Goal: Task Accomplishment & Management: Complete application form

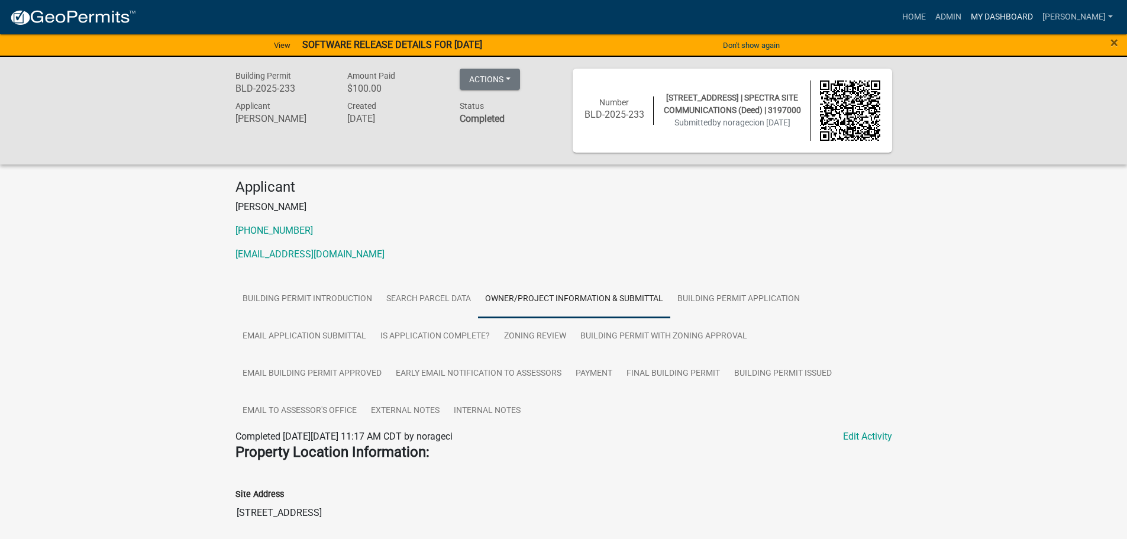
click at [985, 15] on link "My Dashboard" at bounding box center [1002, 17] width 72 height 22
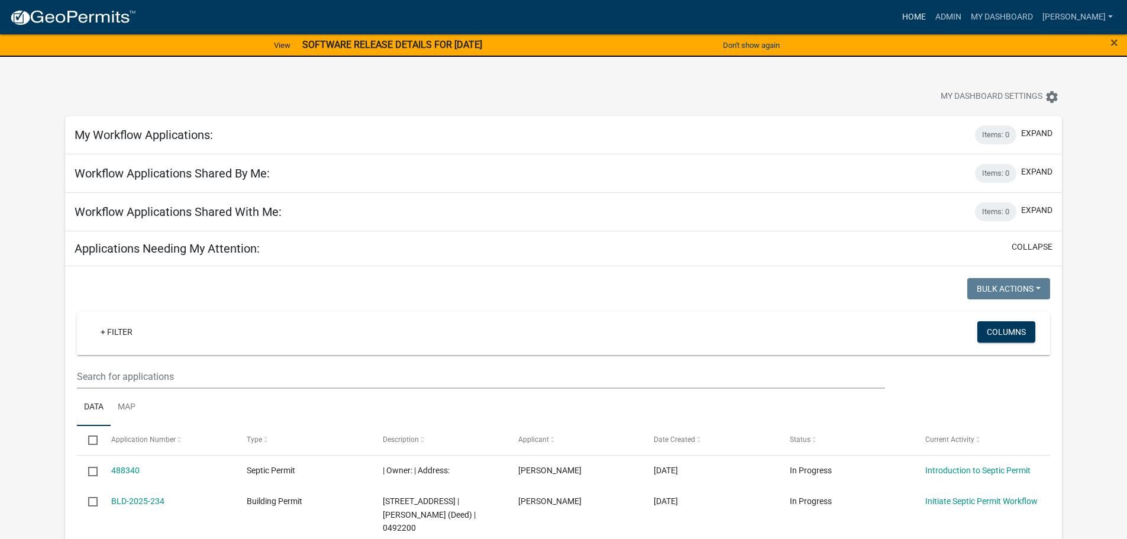
click at [924, 12] on link "Home" at bounding box center [914, 17] width 33 height 22
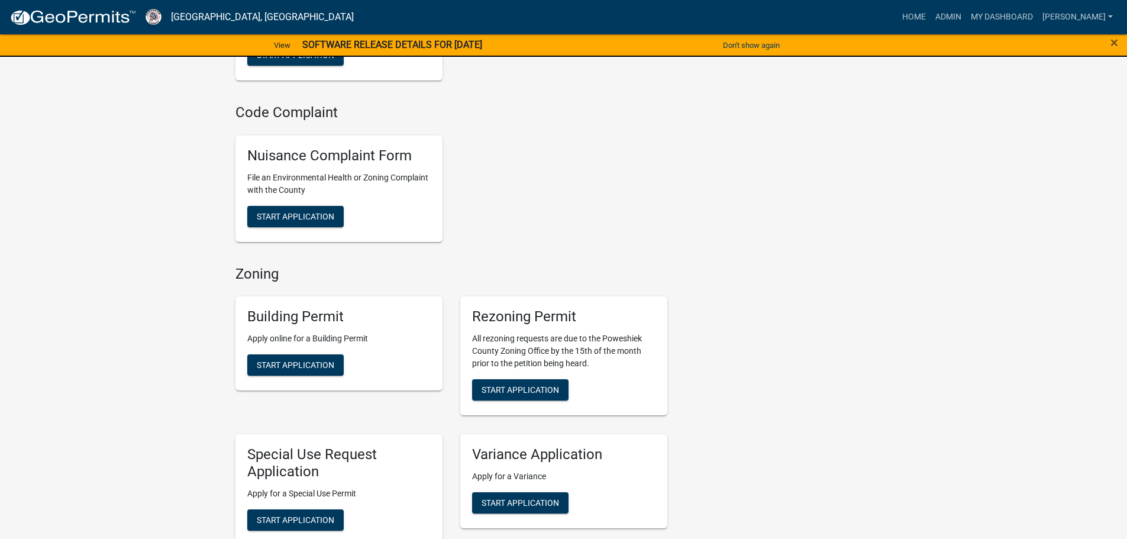
scroll to position [355, 0]
click at [317, 369] on span "Start Application" at bounding box center [296, 364] width 78 height 9
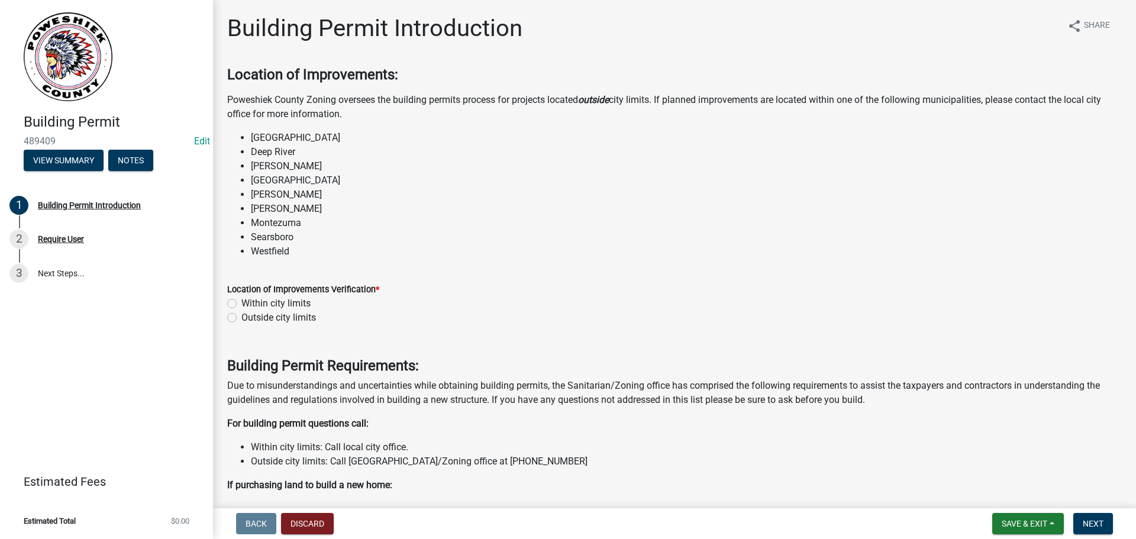
click at [241, 315] on label "Outside city limits" at bounding box center [278, 318] width 75 height 14
click at [241, 315] on input "Outside city limits" at bounding box center [245, 315] width 8 height 8
radio input "true"
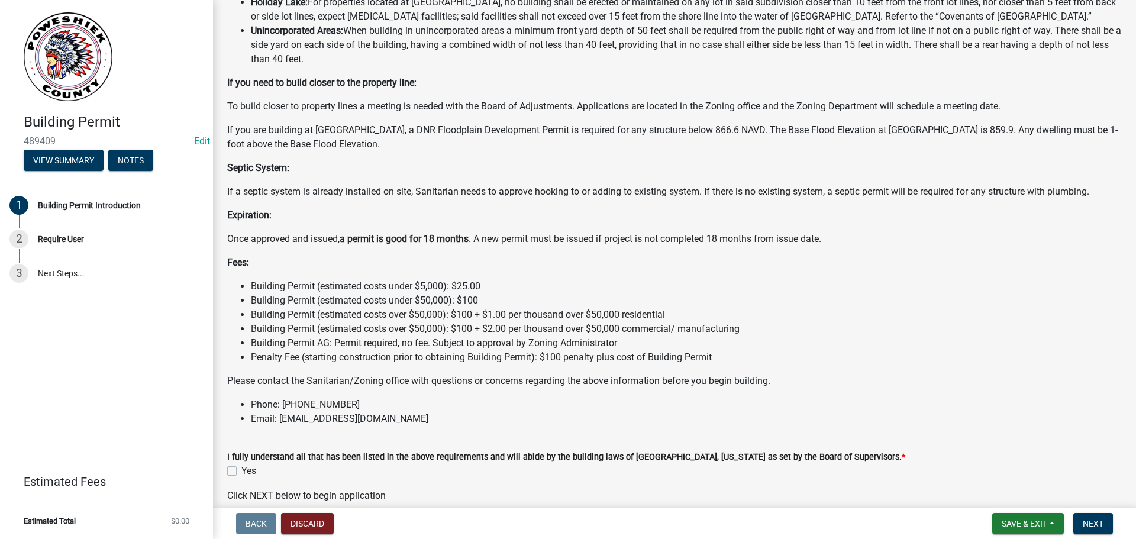
scroll to position [822, 0]
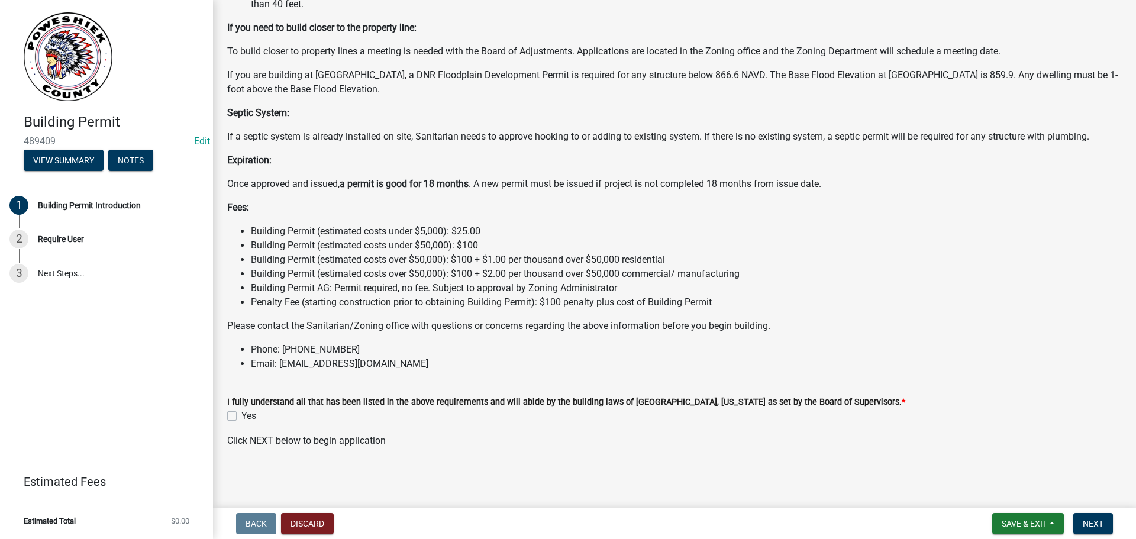
click at [241, 415] on label "Yes" at bounding box center [248, 416] width 15 height 14
click at [241, 415] on input "Yes" at bounding box center [245, 413] width 8 height 8
checkbox input "true"
click at [1094, 524] on span "Next" at bounding box center [1093, 523] width 21 height 9
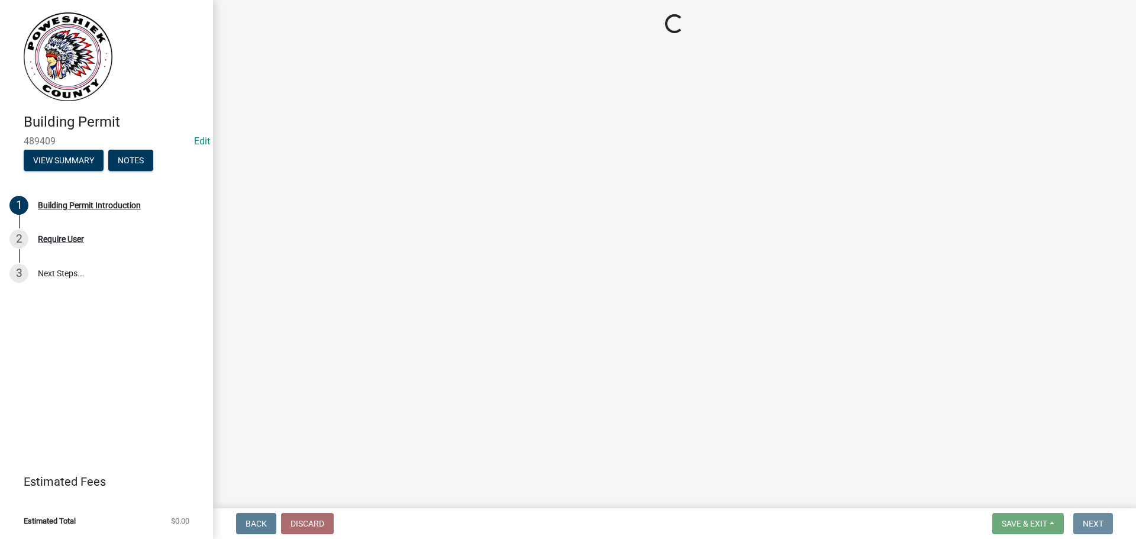
scroll to position [0, 0]
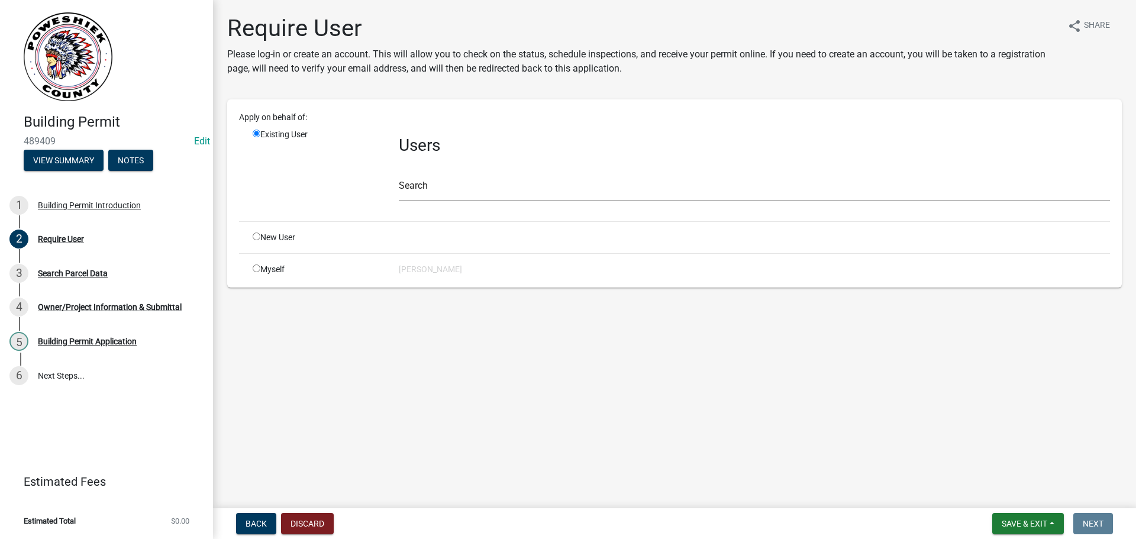
click at [256, 269] on input "radio" at bounding box center [257, 269] width 8 height 8
radio input "true"
radio input "false"
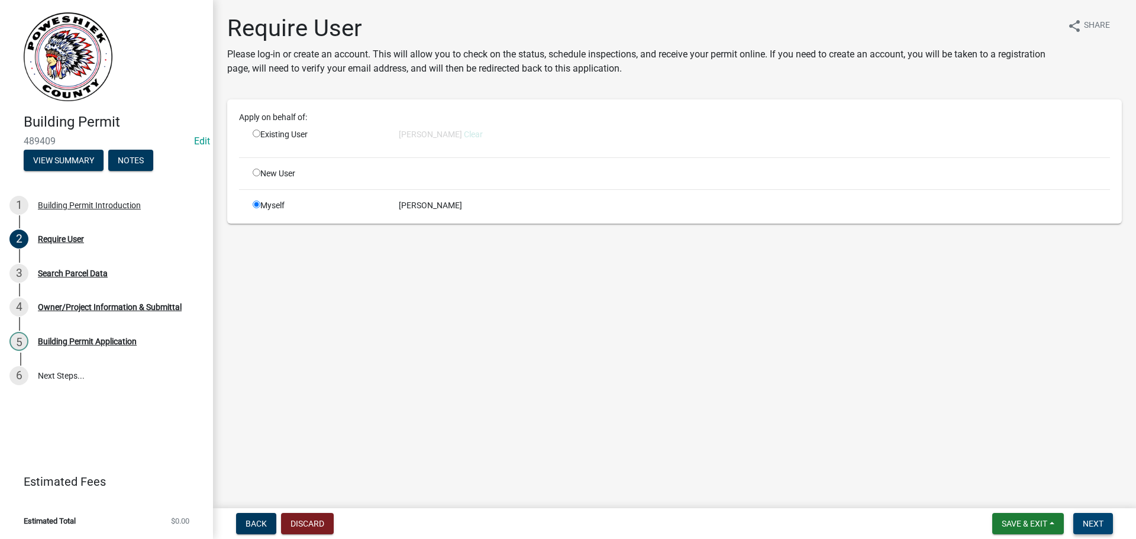
click at [1101, 524] on span "Next" at bounding box center [1093, 523] width 21 height 9
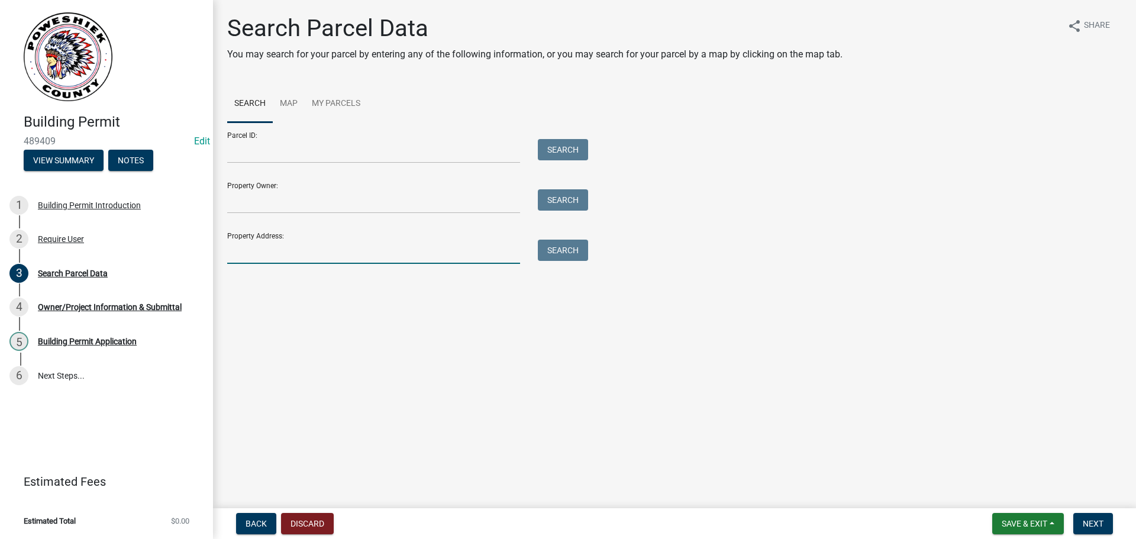
click at [265, 250] on input "Property Address:" at bounding box center [373, 252] width 293 height 24
type input "[STREET_ADDRESS]"
click at [566, 249] on button "Search" at bounding box center [563, 250] width 50 height 21
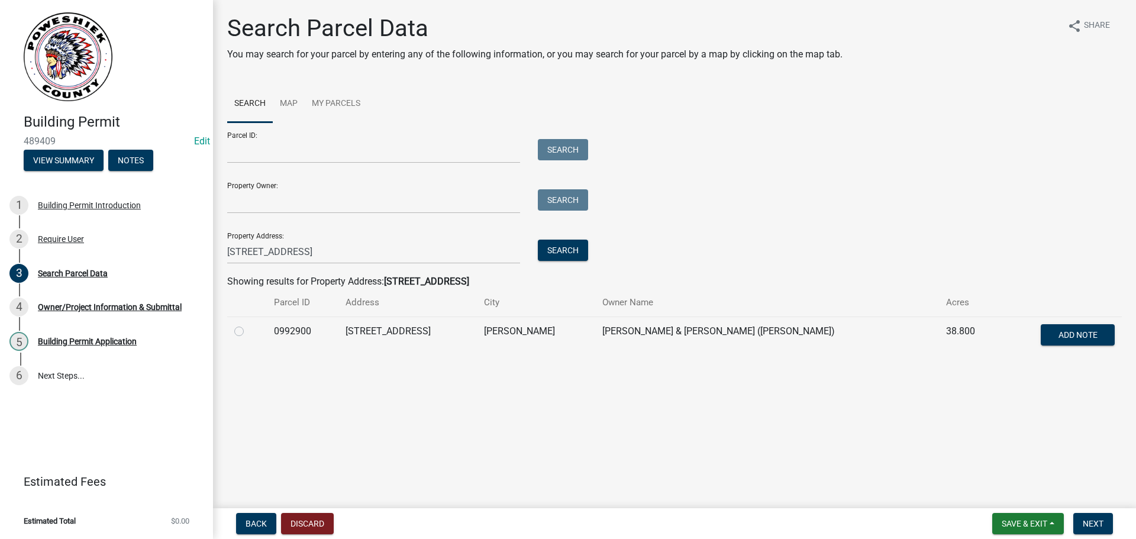
click at [249, 324] on label at bounding box center [249, 324] width 0 height 0
click at [249, 331] on input "radio" at bounding box center [253, 328] width 8 height 8
radio input "true"
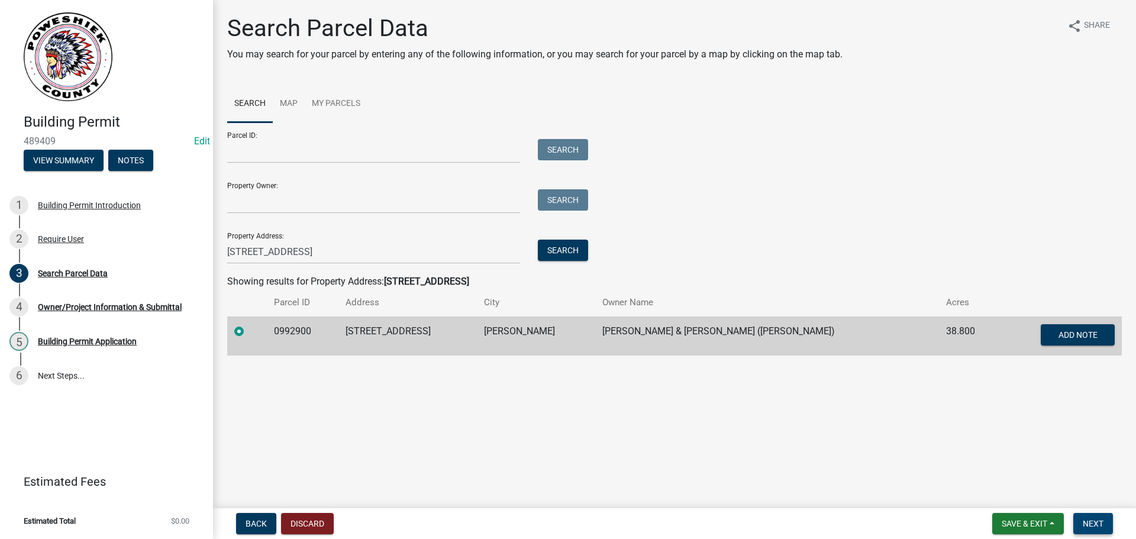
click at [1092, 527] on span "Next" at bounding box center [1093, 523] width 21 height 9
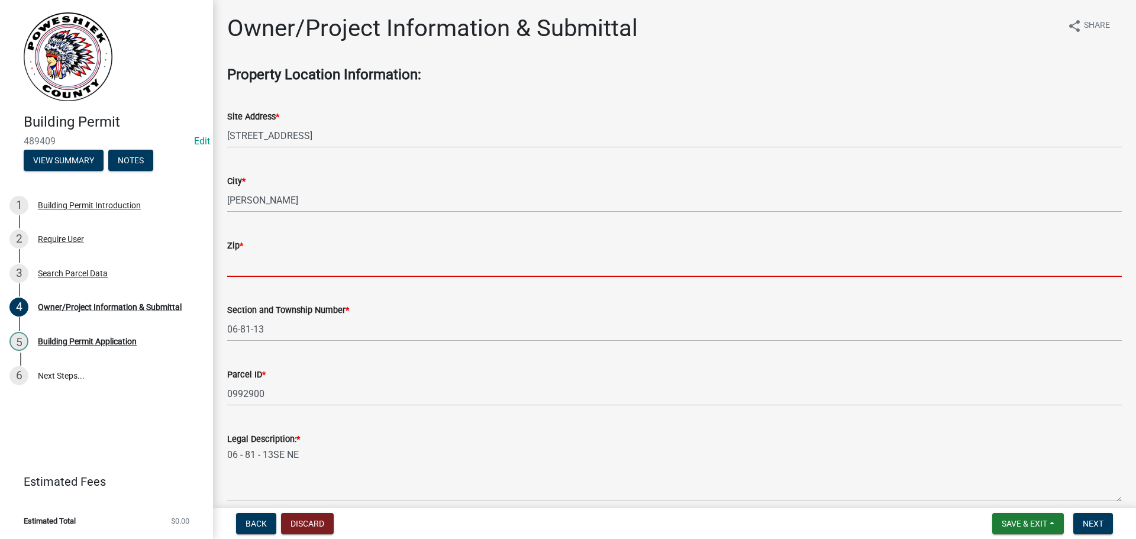
click at [259, 268] on input "Zip *" at bounding box center [674, 265] width 895 height 24
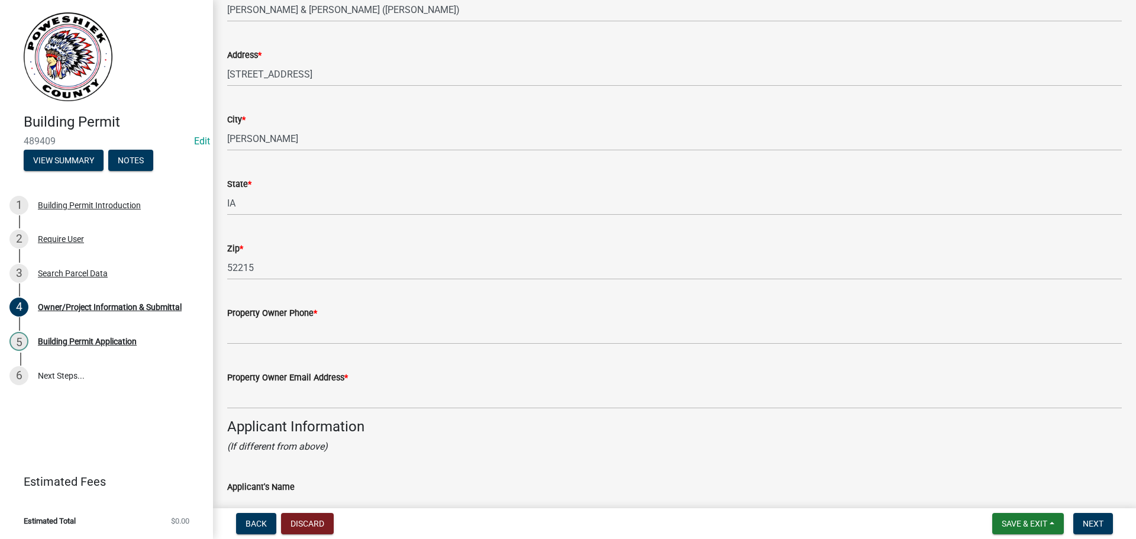
scroll to position [651, 0]
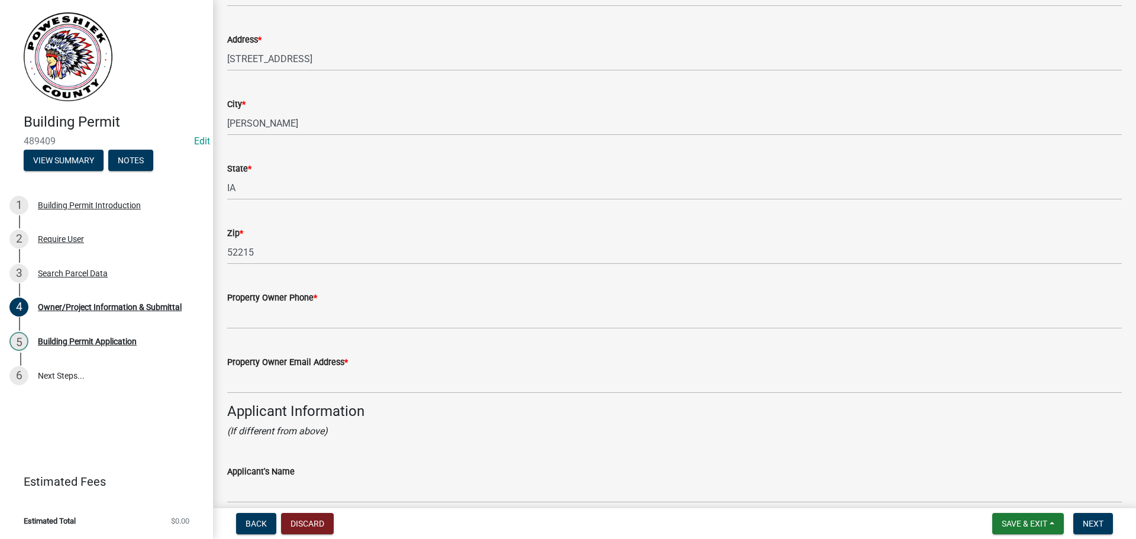
type input "52215"
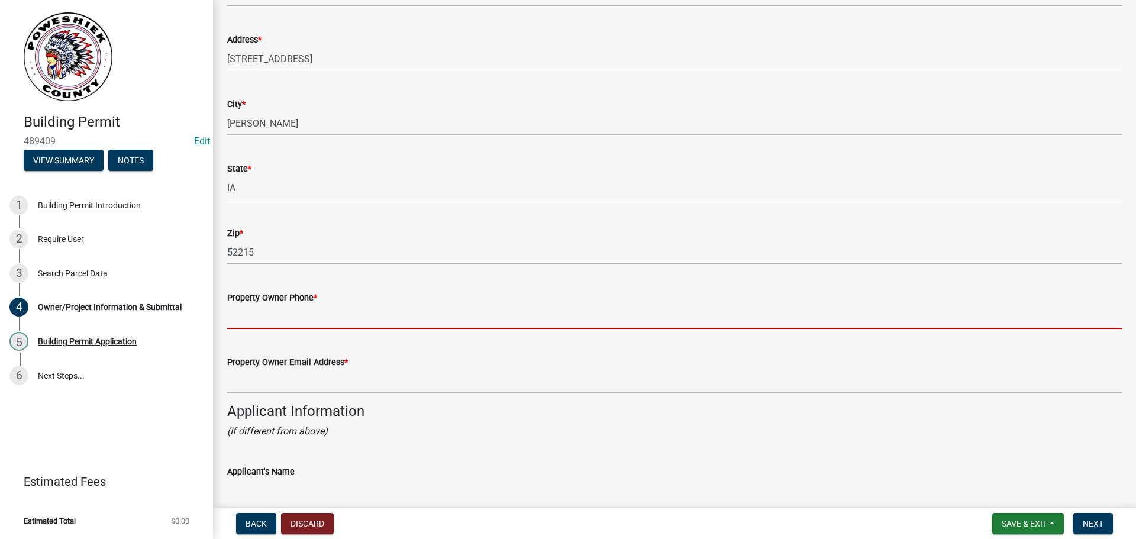
click at [244, 318] on input "Property Owner Phone *" at bounding box center [674, 317] width 895 height 24
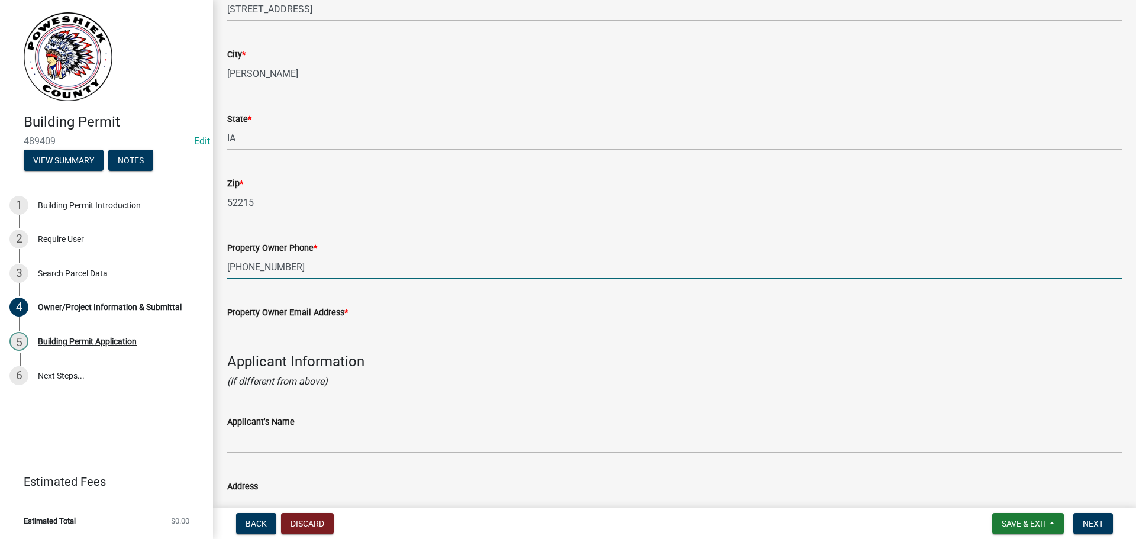
scroll to position [769, 0]
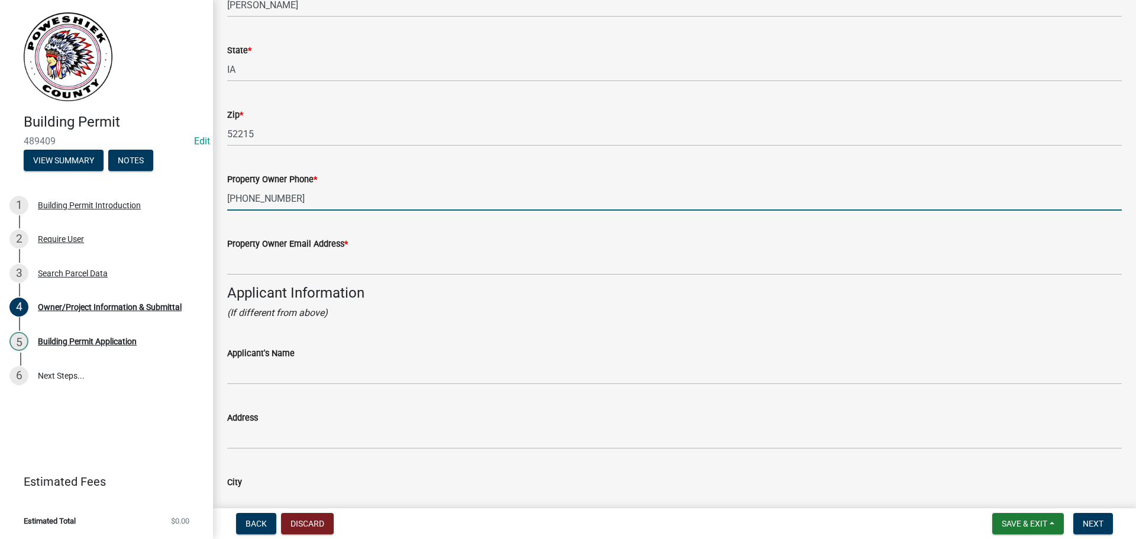
type input "[PHONE_NUMBER]"
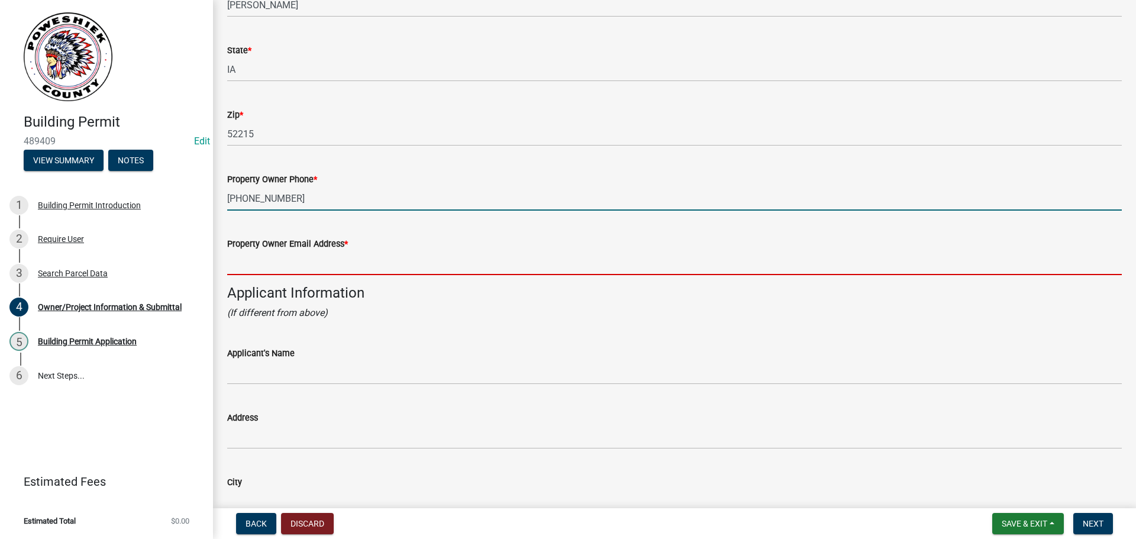
click at [257, 270] on input "Property Owner Email Address *" at bounding box center [674, 263] width 895 height 24
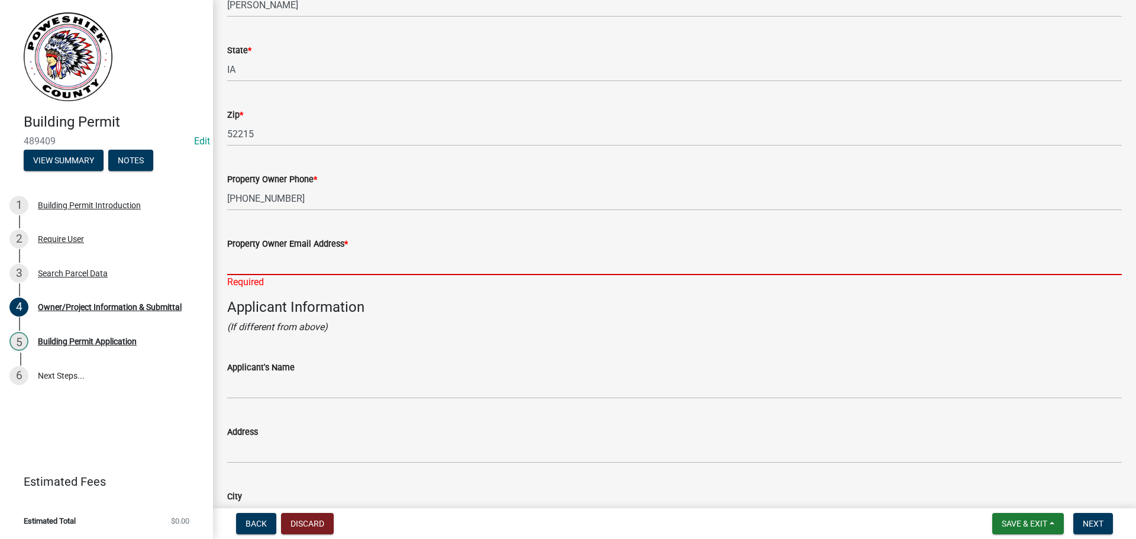
click at [262, 263] on input "Property Owner Email Address *" at bounding box center [674, 263] width 895 height 24
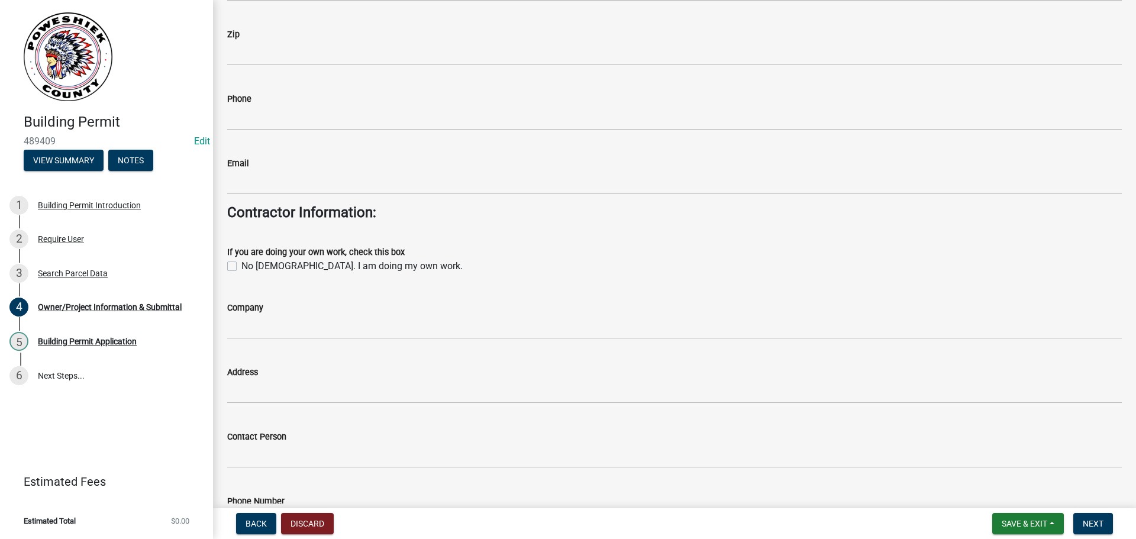
scroll to position [1361, 0]
type input "[EMAIL_ADDRESS][DOMAIN_NAME]"
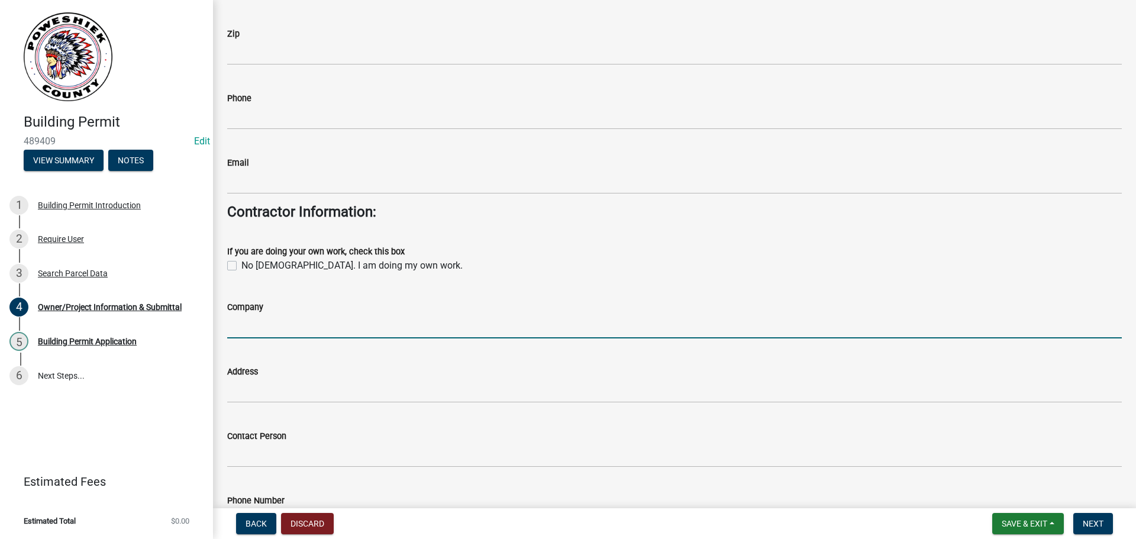
click at [244, 325] on input "Company" at bounding box center [674, 326] width 895 height 24
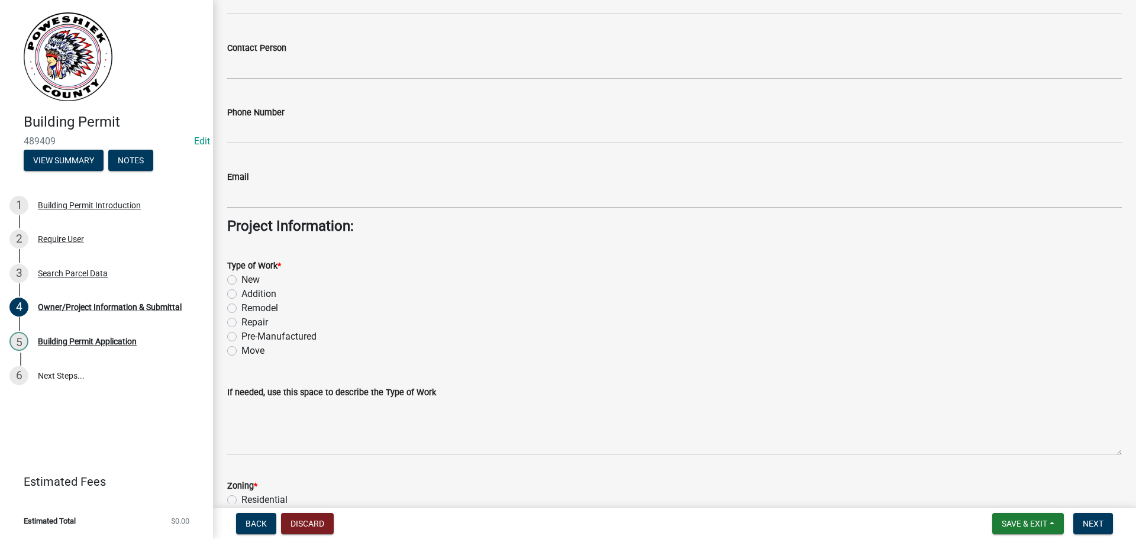
scroll to position [1761, 0]
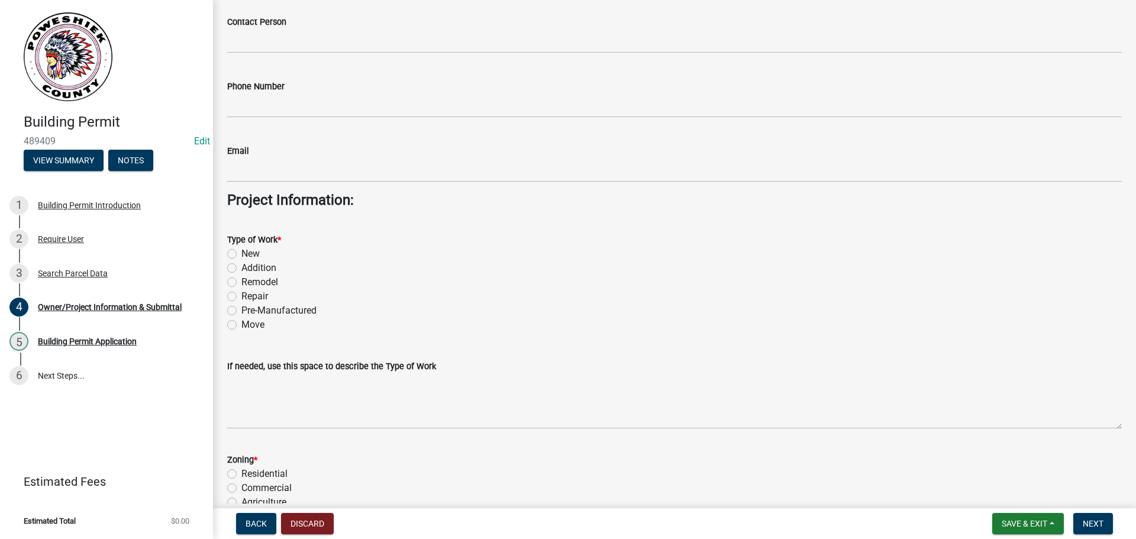
type input "CLM Construction"
click at [241, 251] on label "New" at bounding box center [250, 254] width 18 height 14
click at [241, 251] on input "New" at bounding box center [245, 251] width 8 height 8
radio input "true"
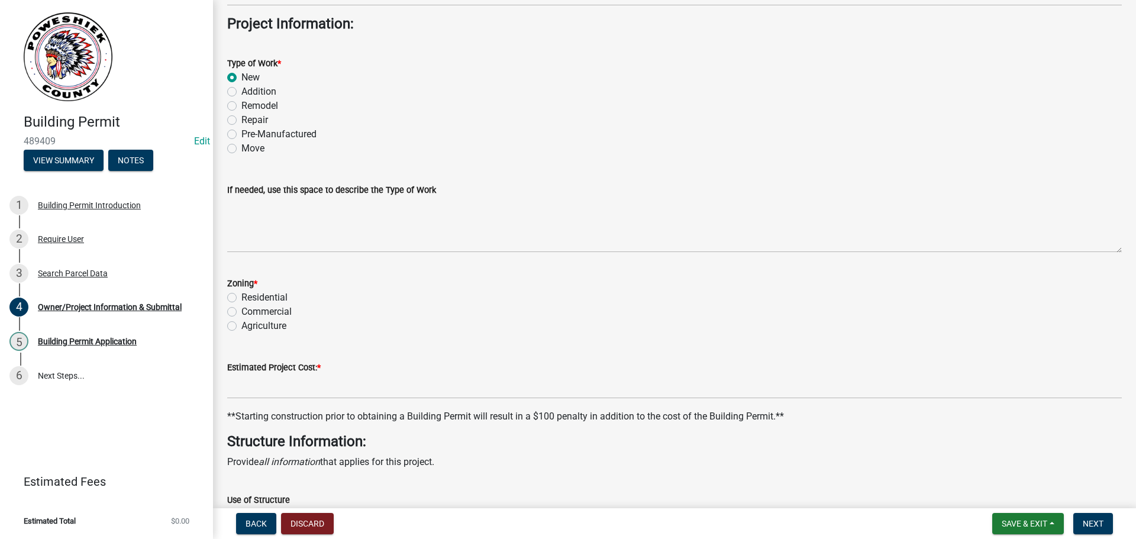
scroll to position [1939, 0]
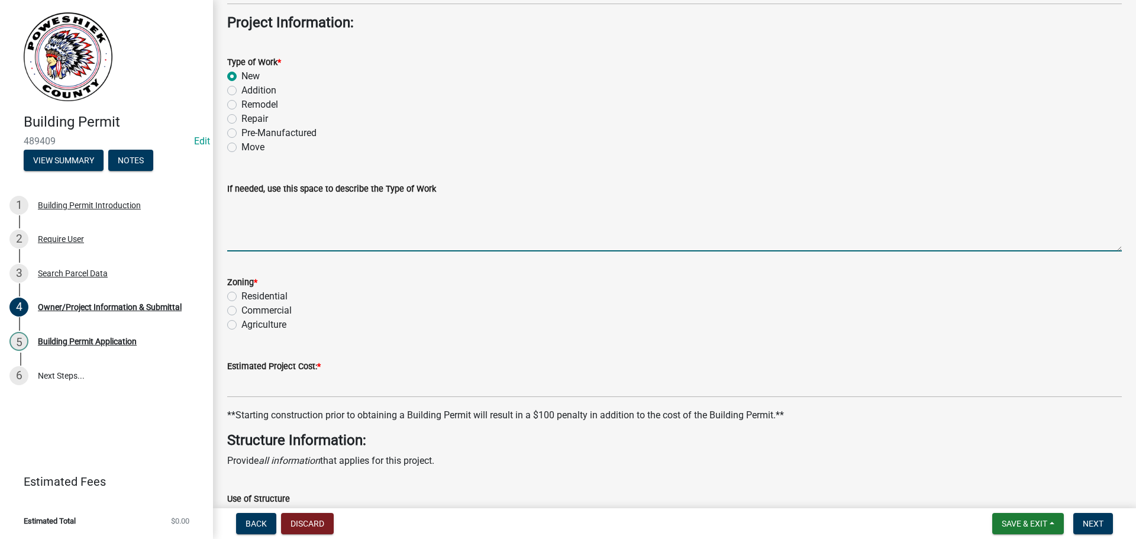
click at [255, 240] on textarea "If needed, use this space to describe the Type of Work" at bounding box center [674, 224] width 895 height 56
click at [234, 202] on textarea "[GEOGRAPHIC_DATA]" at bounding box center [674, 224] width 895 height 56
click at [233, 202] on textarea "[GEOGRAPHIC_DATA]" at bounding box center [674, 224] width 895 height 56
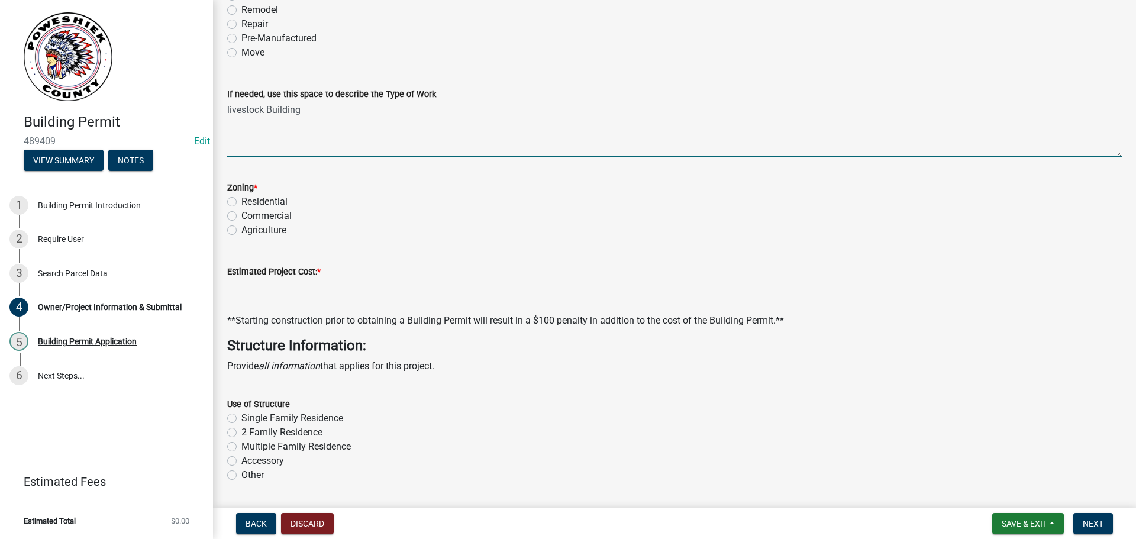
scroll to position [2057, 0]
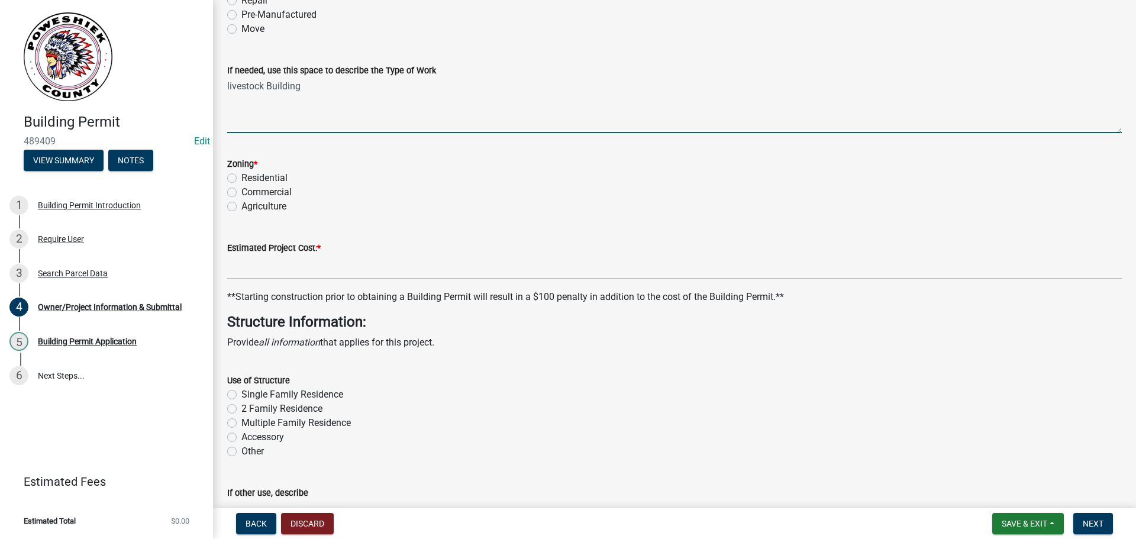
type textarea "livestock Building"
click at [241, 208] on label "Agriculture" at bounding box center [263, 206] width 45 height 14
click at [241, 207] on input "Agriculture" at bounding box center [245, 203] width 8 height 8
radio input "true"
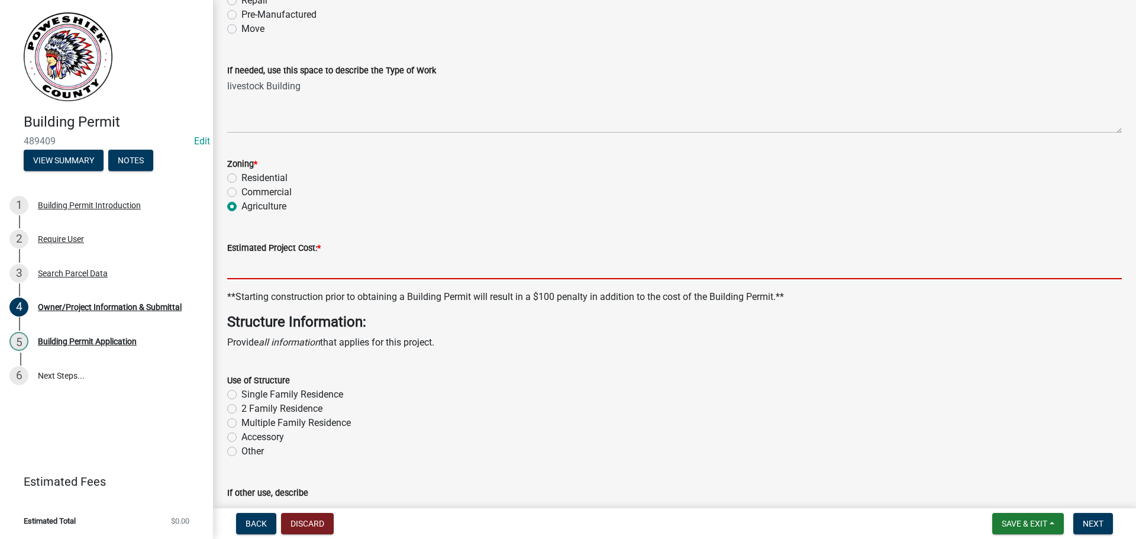
click at [245, 267] on input "text" at bounding box center [674, 267] width 895 height 24
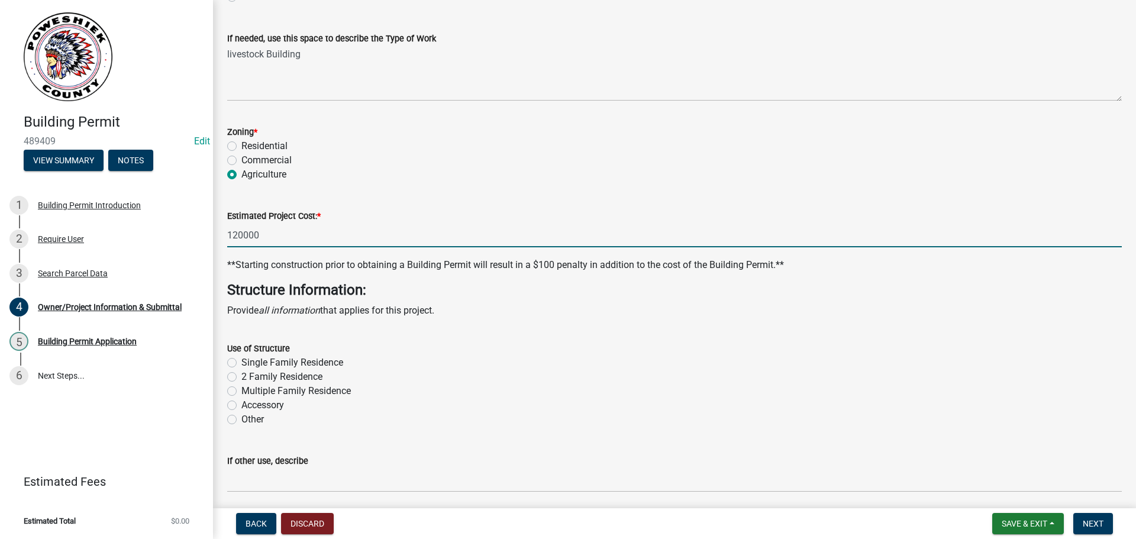
scroll to position [2116, 0]
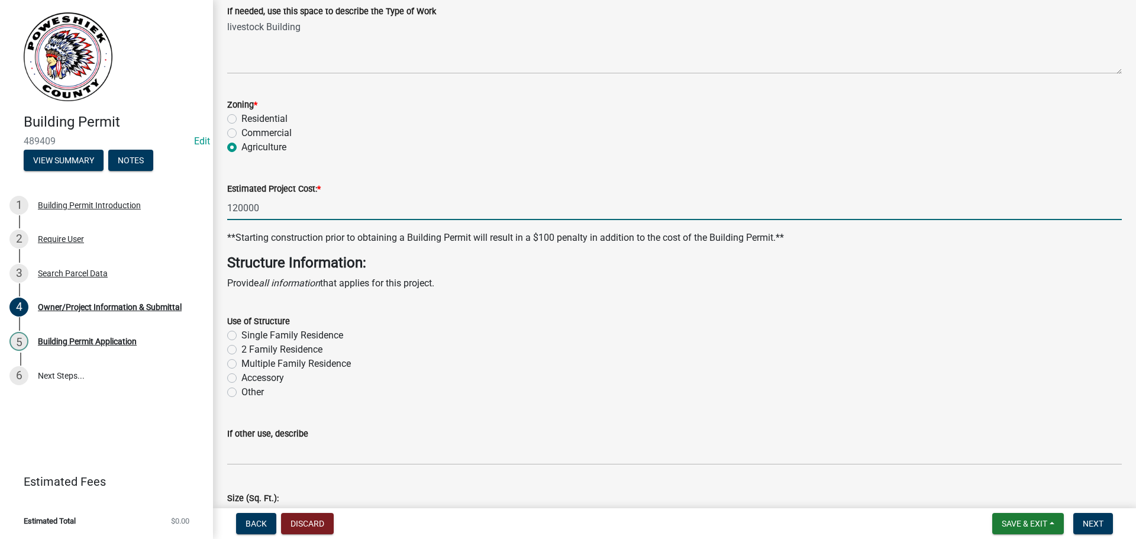
type input "120000"
click at [241, 392] on label "Other" at bounding box center [252, 392] width 22 height 14
click at [241, 392] on input "Other" at bounding box center [245, 389] width 8 height 8
radio input "true"
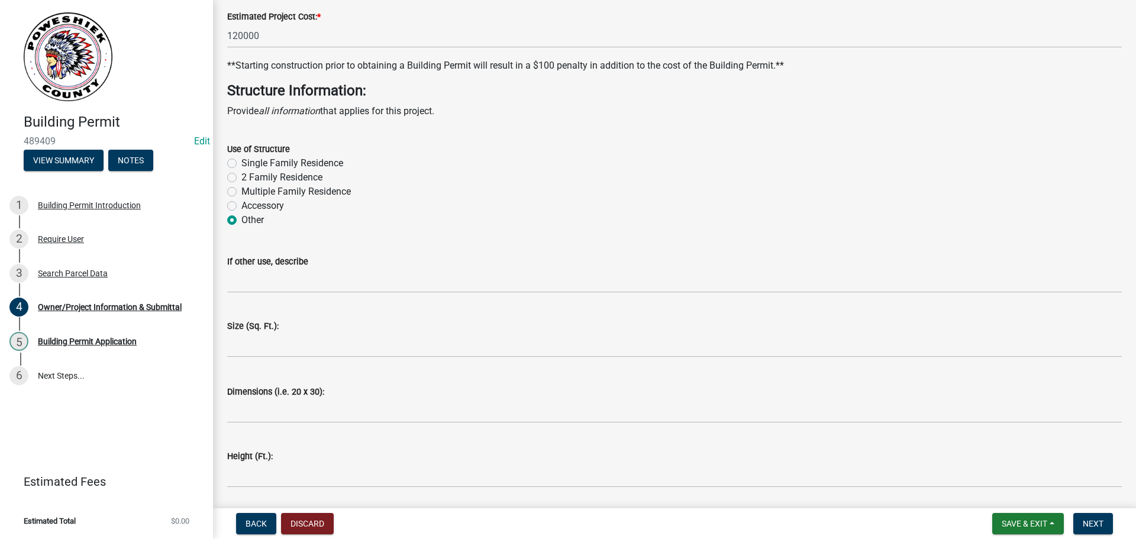
scroll to position [2294, 0]
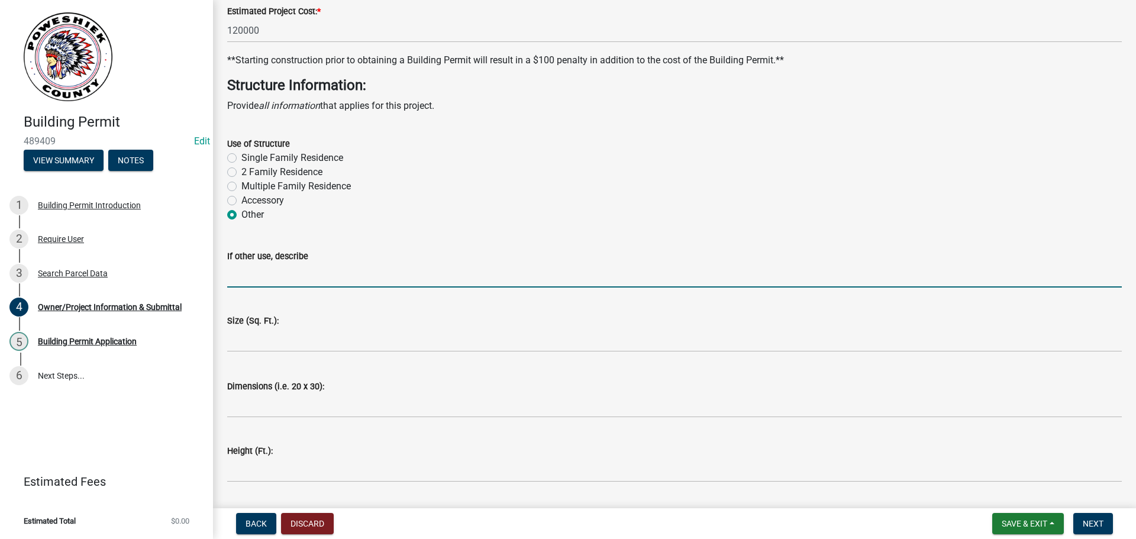
click at [248, 281] on input "If other use, describe" at bounding box center [674, 275] width 895 height 24
type input "livestock shed"
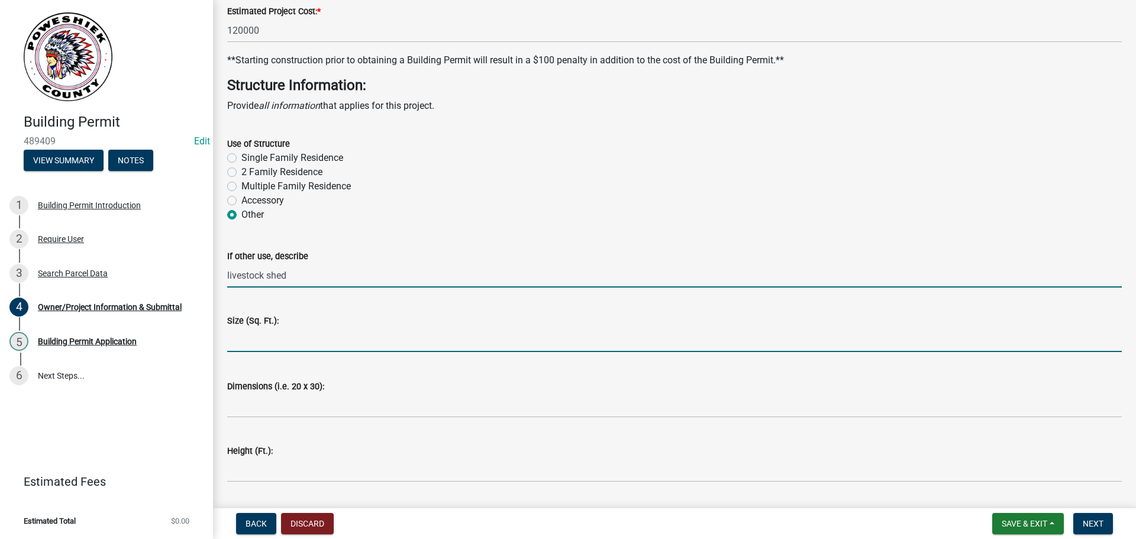
click at [251, 337] on input "text" at bounding box center [674, 340] width 895 height 24
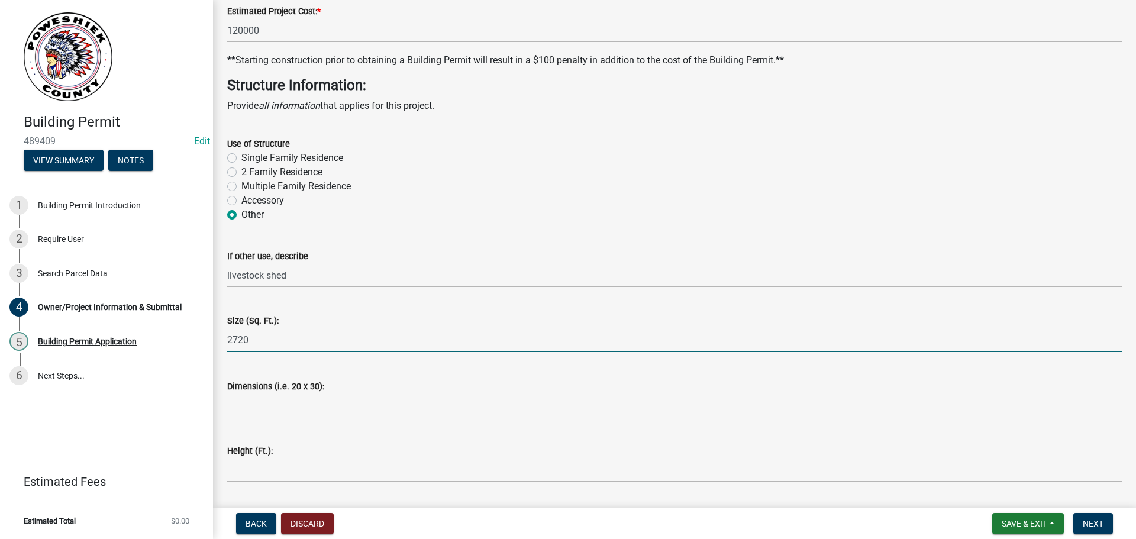
type input "2720"
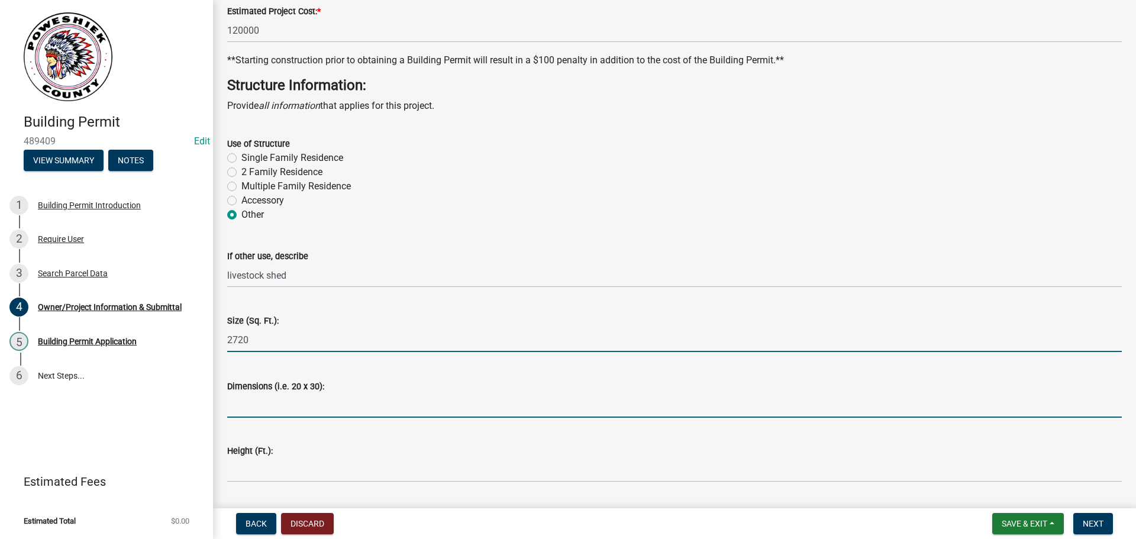
click at [243, 401] on input "Dimensions (i.e. 20 x 30):" at bounding box center [674, 406] width 895 height 24
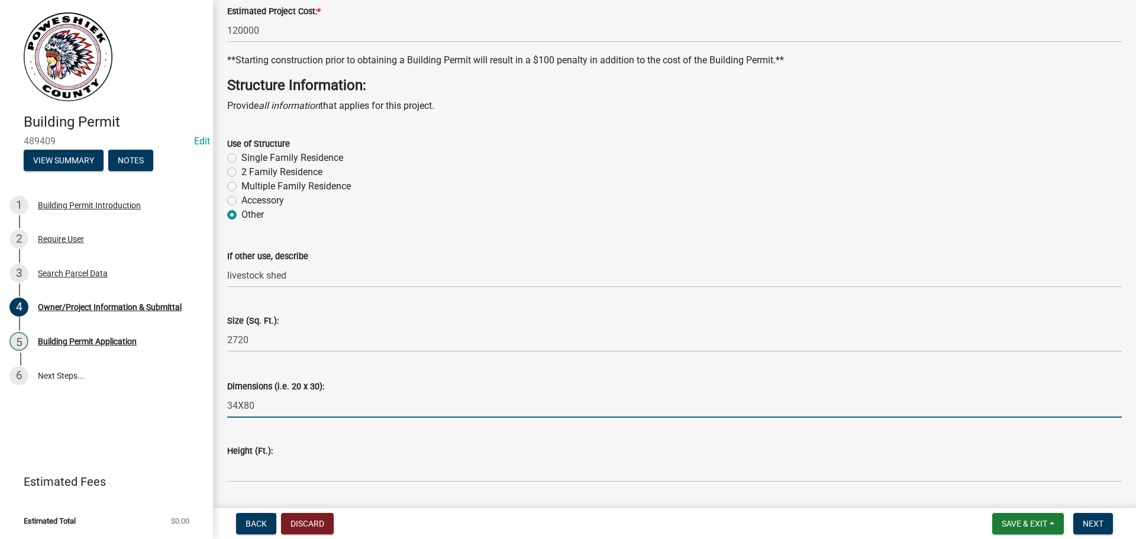
scroll to position [2412, 0]
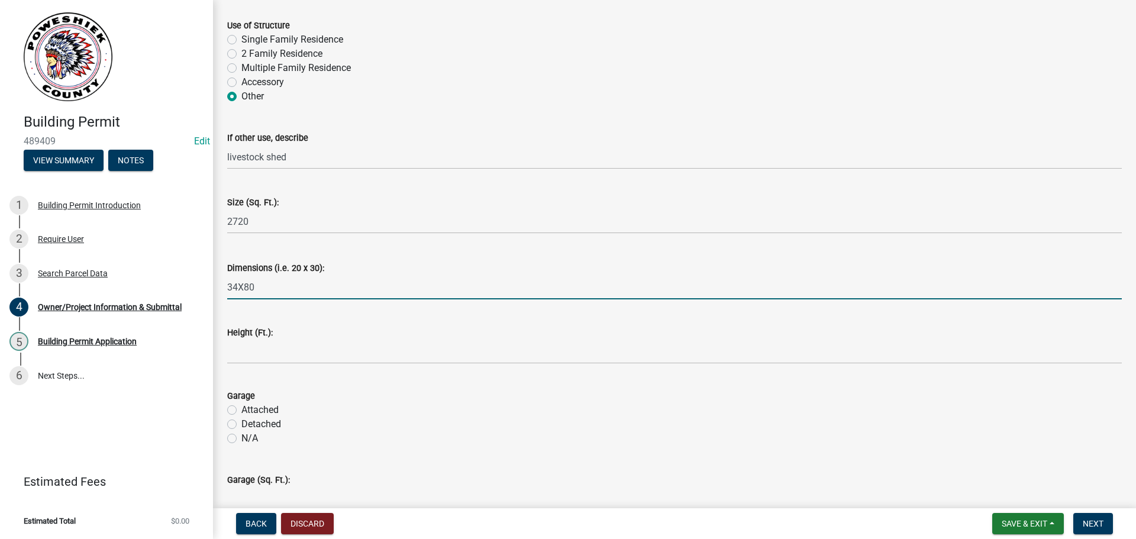
type input "34X80"
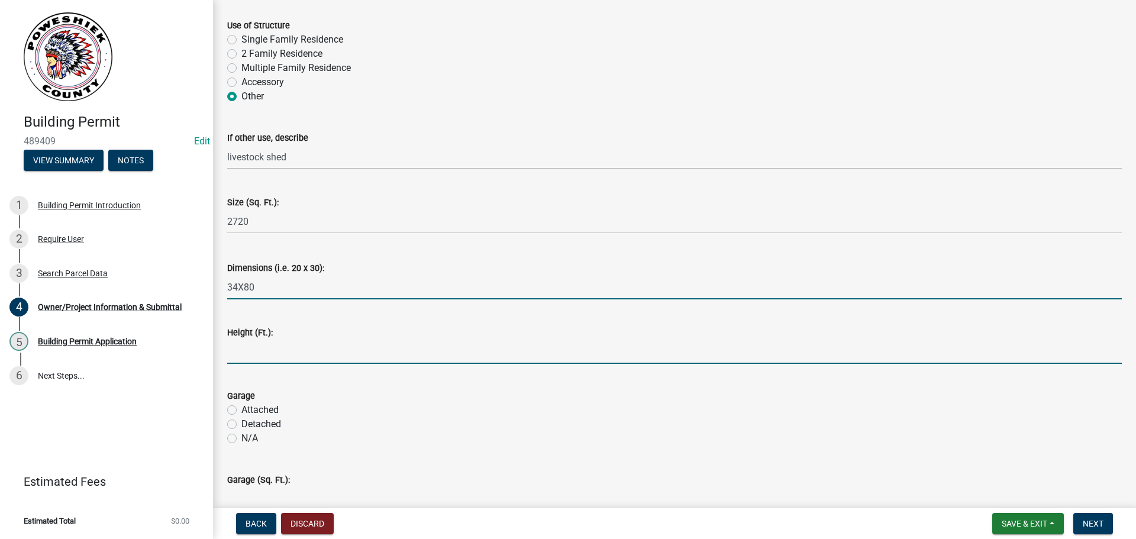
click at [259, 347] on input "text" at bounding box center [674, 352] width 895 height 24
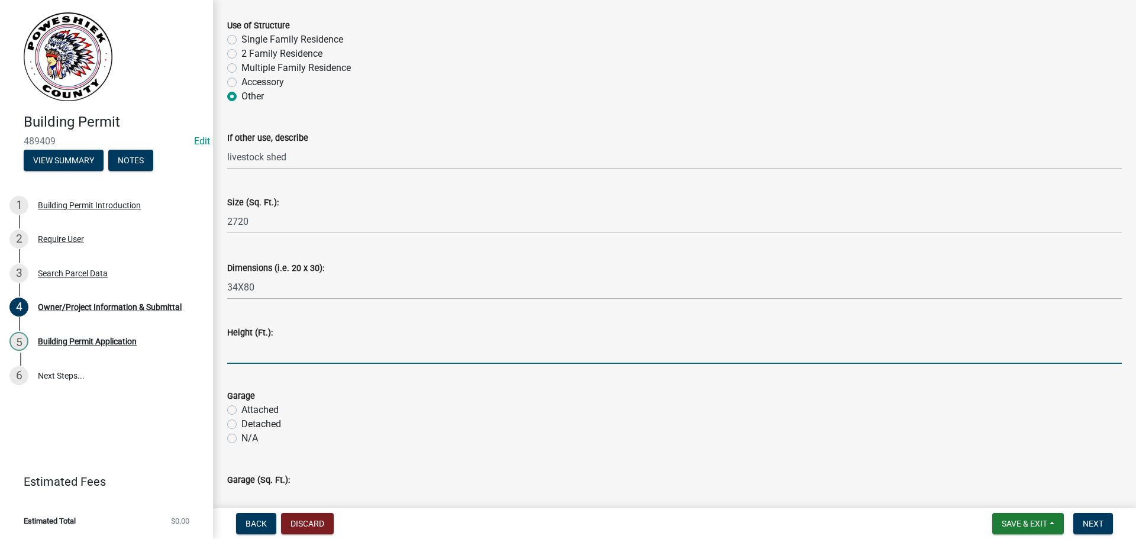
type input "16"
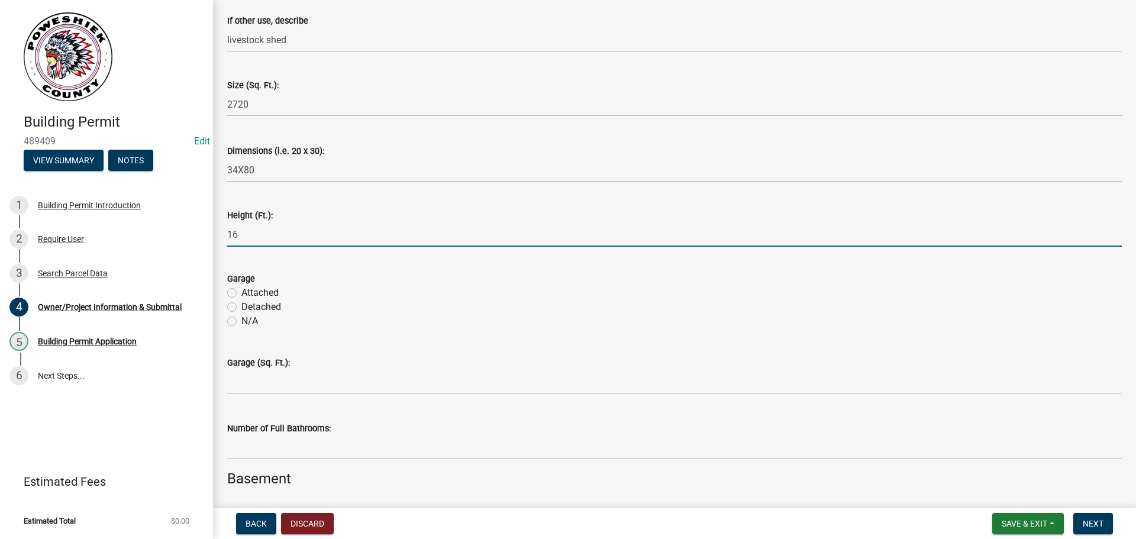
scroll to position [2531, 0]
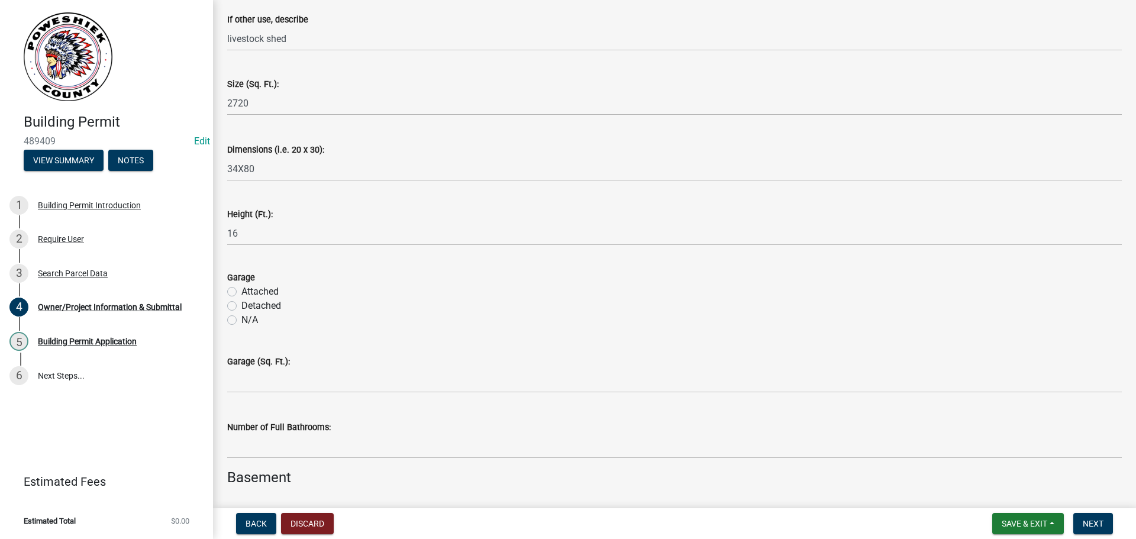
click at [241, 323] on label "N/A" at bounding box center [249, 320] width 17 height 14
click at [241, 321] on input "N/A" at bounding box center [245, 317] width 8 height 8
radio input "true"
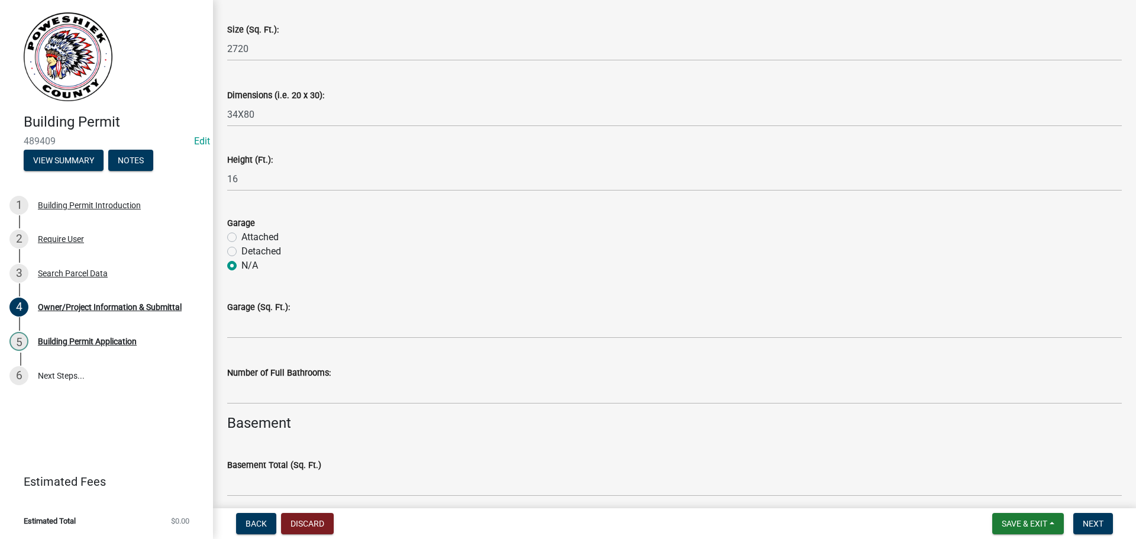
scroll to position [2708, 0]
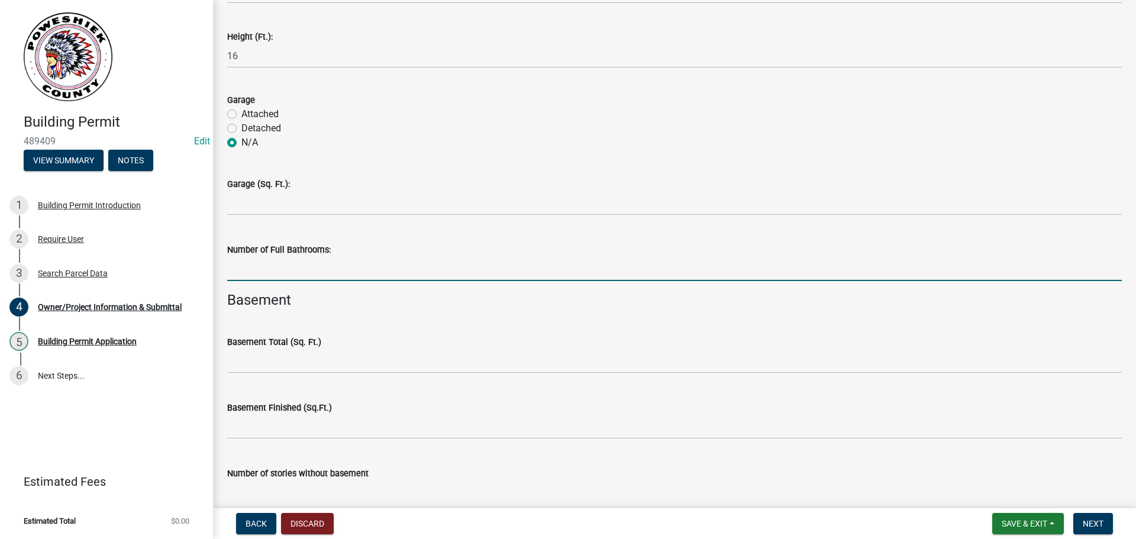
click at [257, 276] on input "text" at bounding box center [674, 269] width 895 height 24
type input "0"
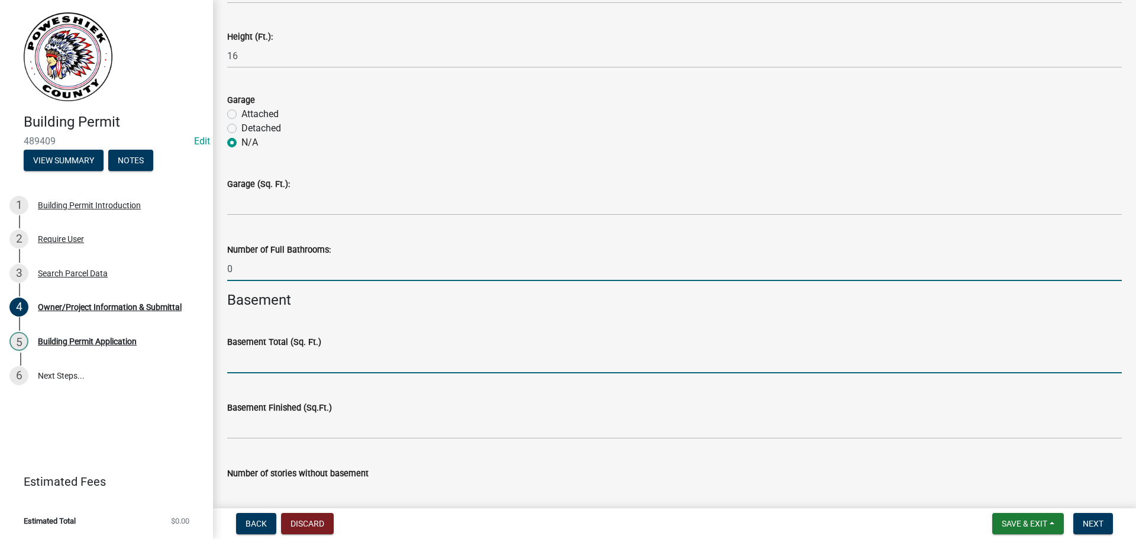
click at [240, 365] on input "text" at bounding box center [674, 361] width 895 height 24
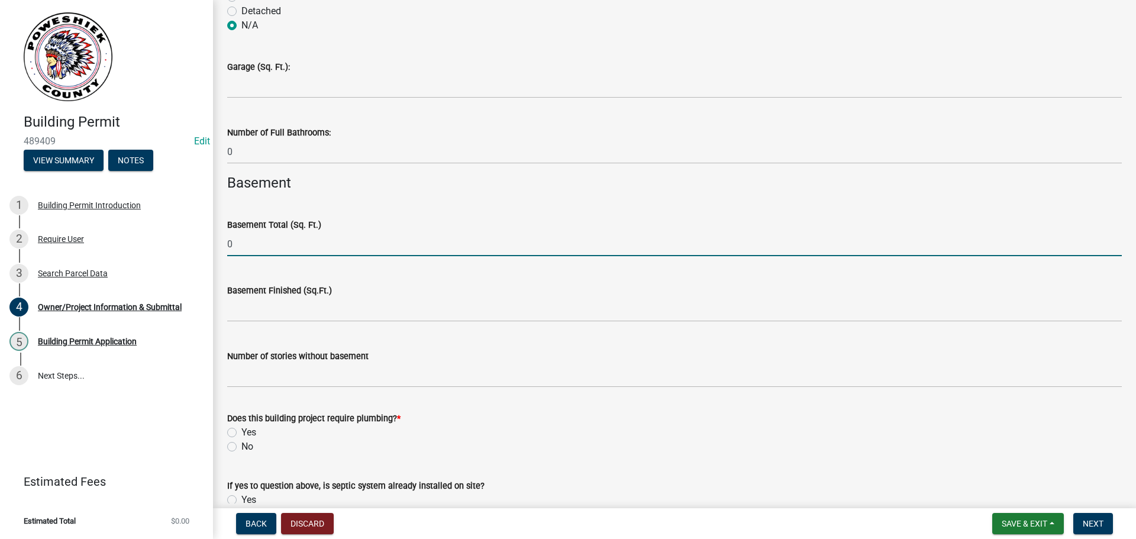
scroll to position [2826, 0]
type input "0"
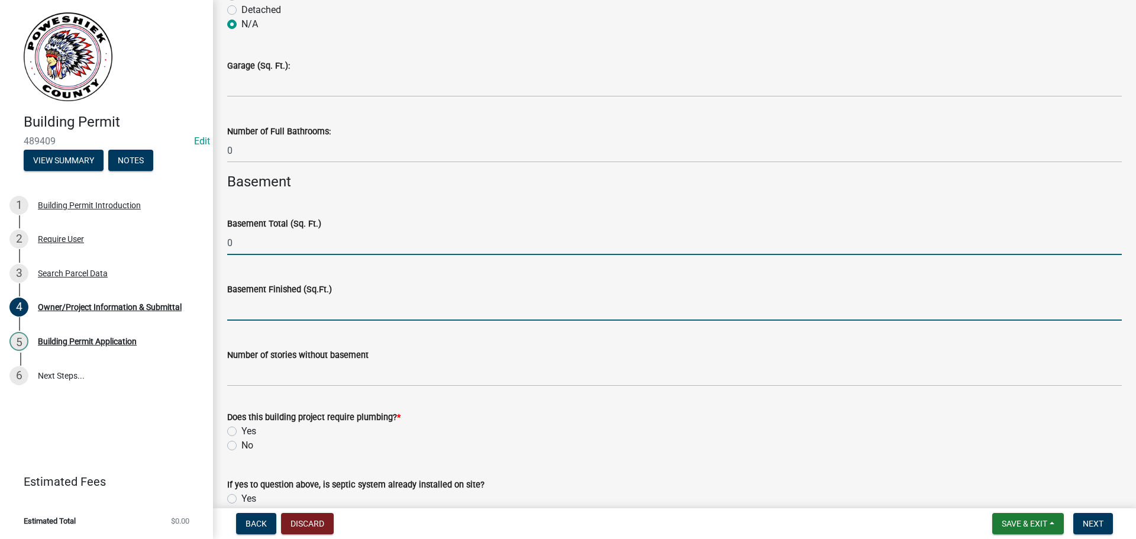
click at [253, 314] on input "text" at bounding box center [674, 308] width 895 height 24
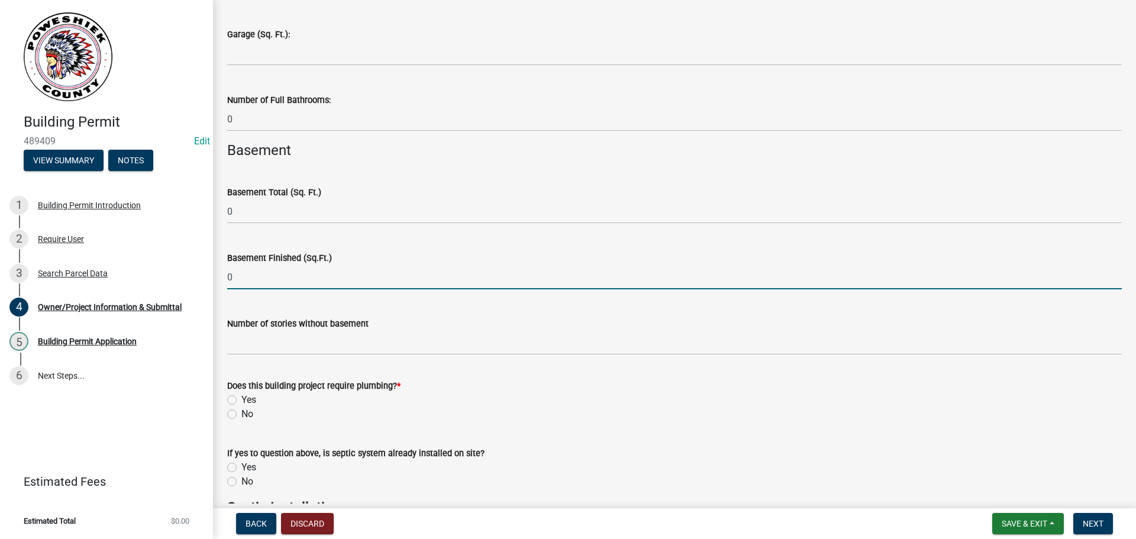
scroll to position [2886, 0]
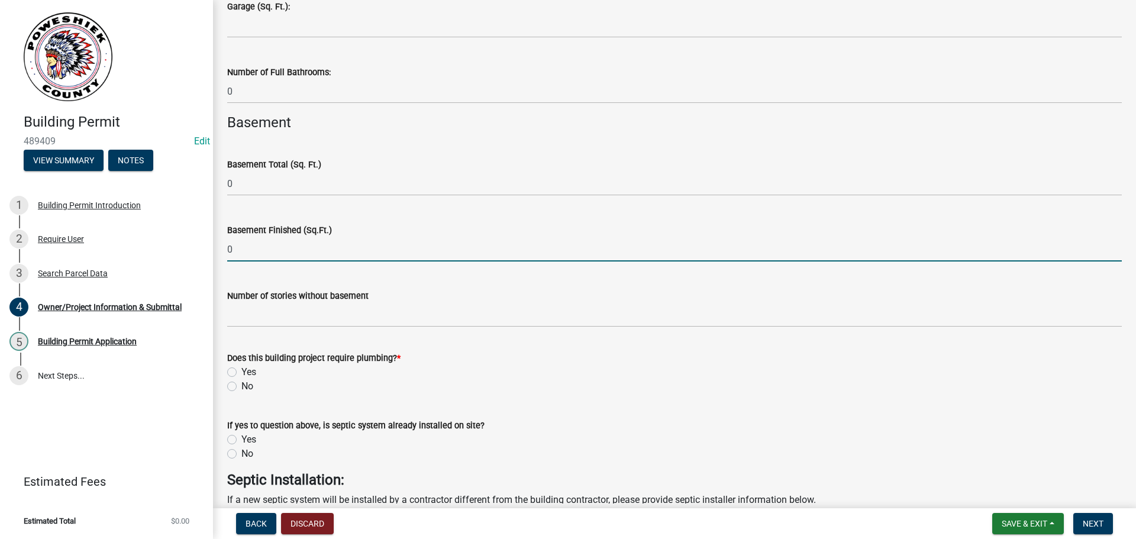
type input "0"
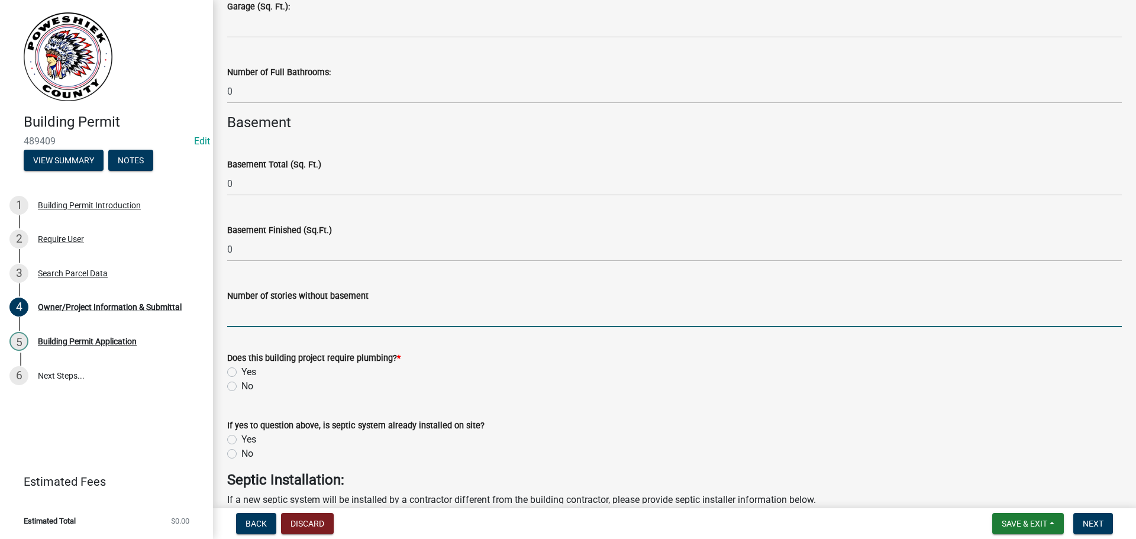
click at [241, 314] on input "Number of stories without basement" at bounding box center [674, 315] width 895 height 24
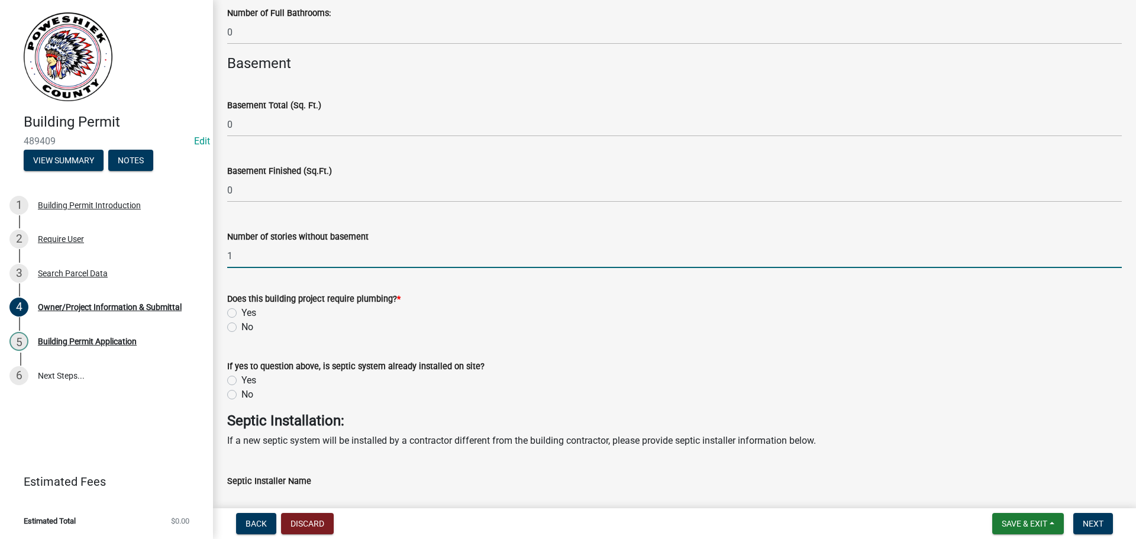
type input "1"
click at [241, 328] on label "No" at bounding box center [247, 327] width 12 height 14
click at [241, 328] on input "No" at bounding box center [245, 324] width 8 height 8
radio input "true"
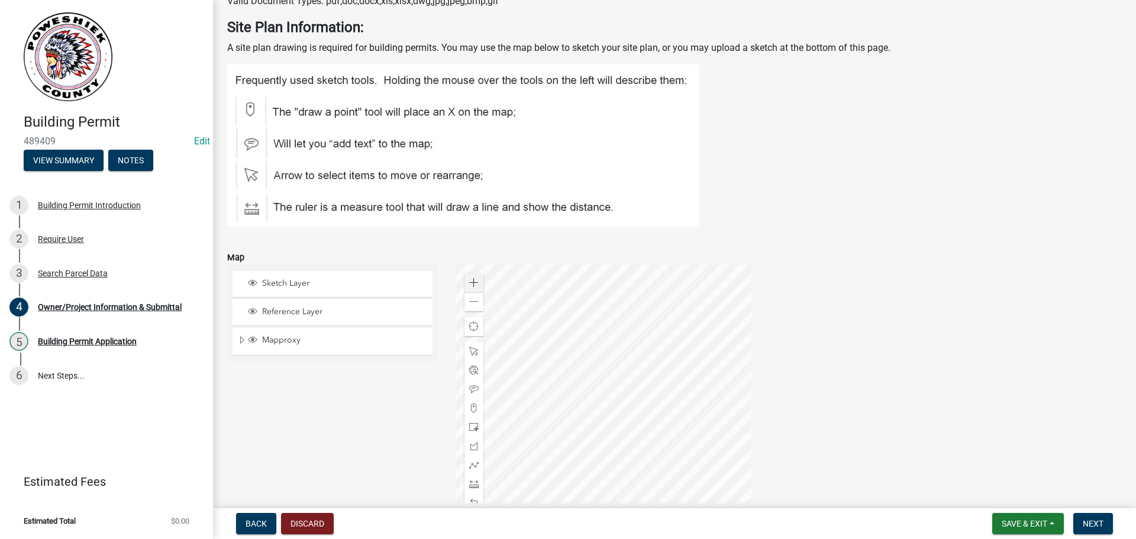
scroll to position [3832, 0]
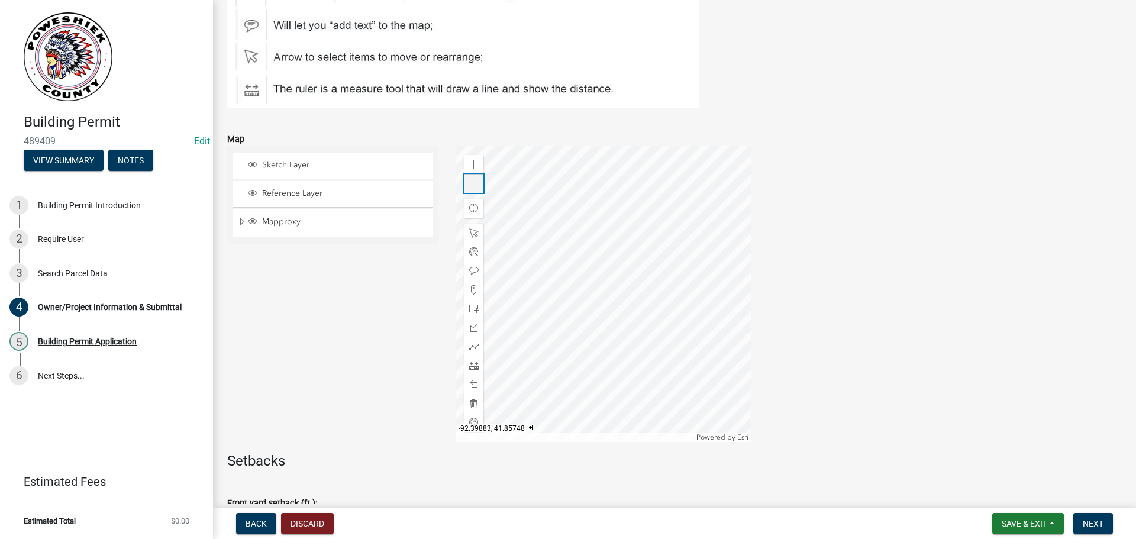
click at [469, 185] on span at bounding box center [473, 183] width 9 height 9
click at [521, 321] on div at bounding box center [604, 294] width 296 height 296
click at [472, 294] on span at bounding box center [473, 289] width 9 height 9
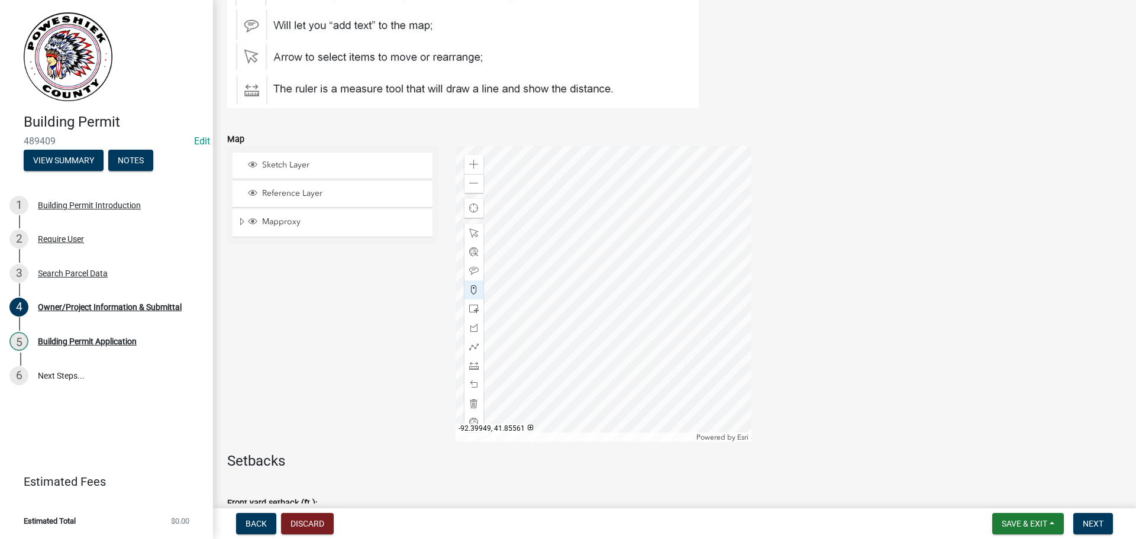
click at [546, 336] on div at bounding box center [604, 294] width 296 height 296
click at [527, 336] on div at bounding box center [604, 294] width 296 height 296
click at [526, 344] on div at bounding box center [604, 294] width 296 height 296
click at [547, 344] on div at bounding box center [604, 294] width 296 height 296
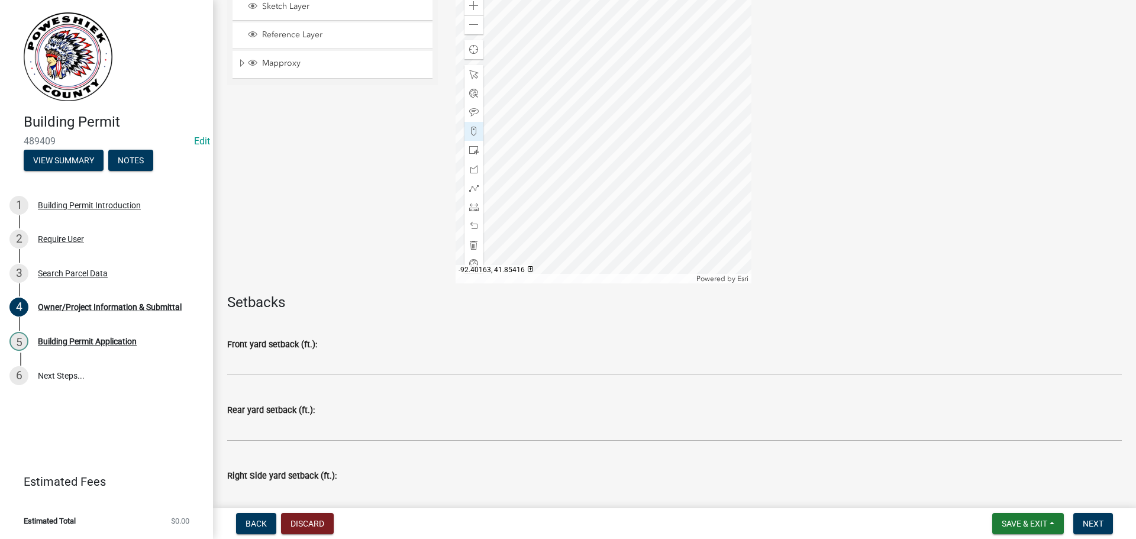
scroll to position [4010, 0]
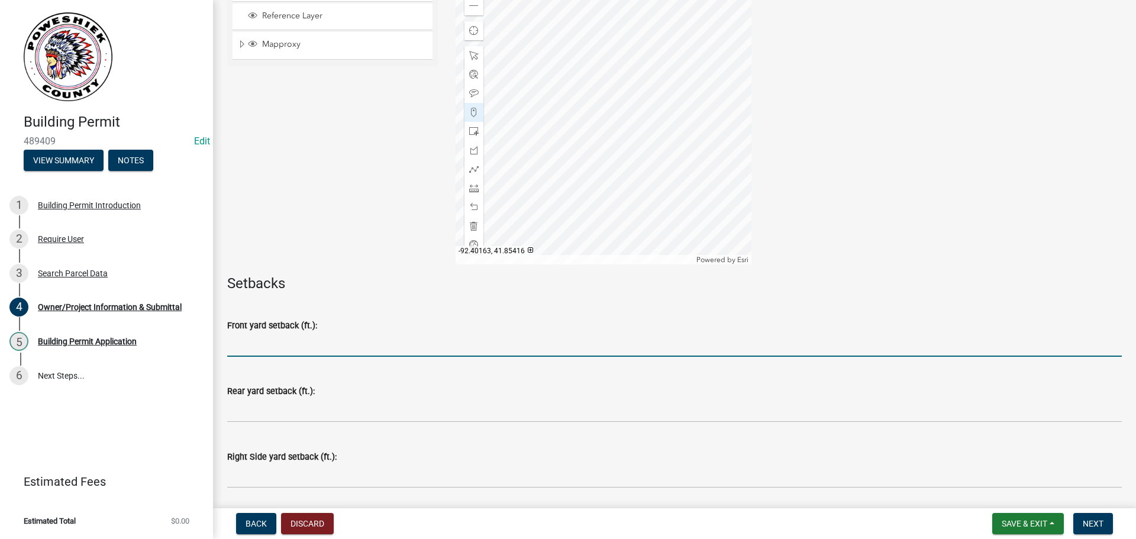
click at [276, 346] on input "text" at bounding box center [674, 345] width 895 height 24
type input "50"
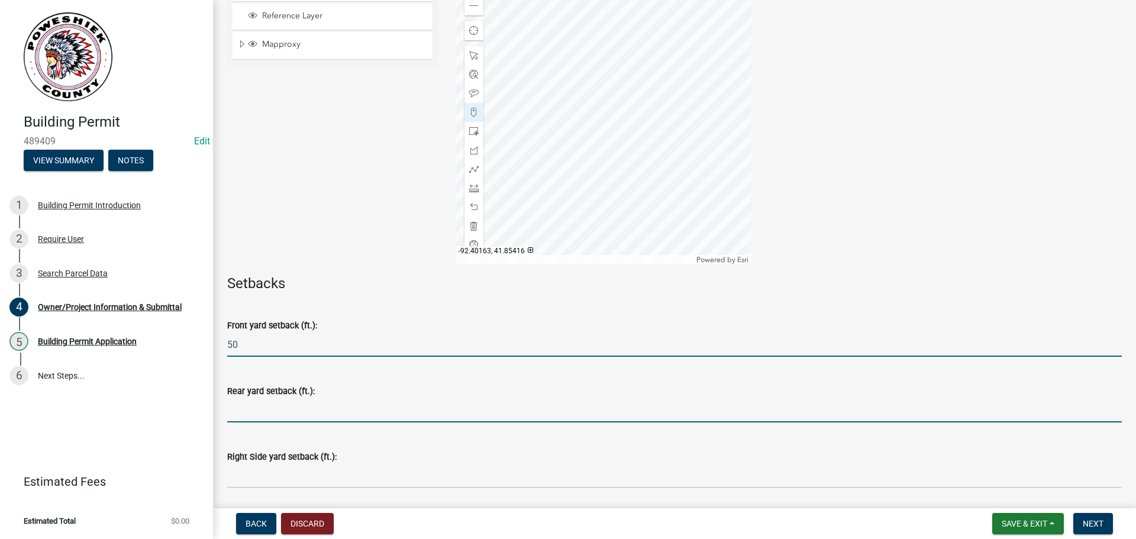
click at [259, 403] on input "text" at bounding box center [674, 410] width 895 height 24
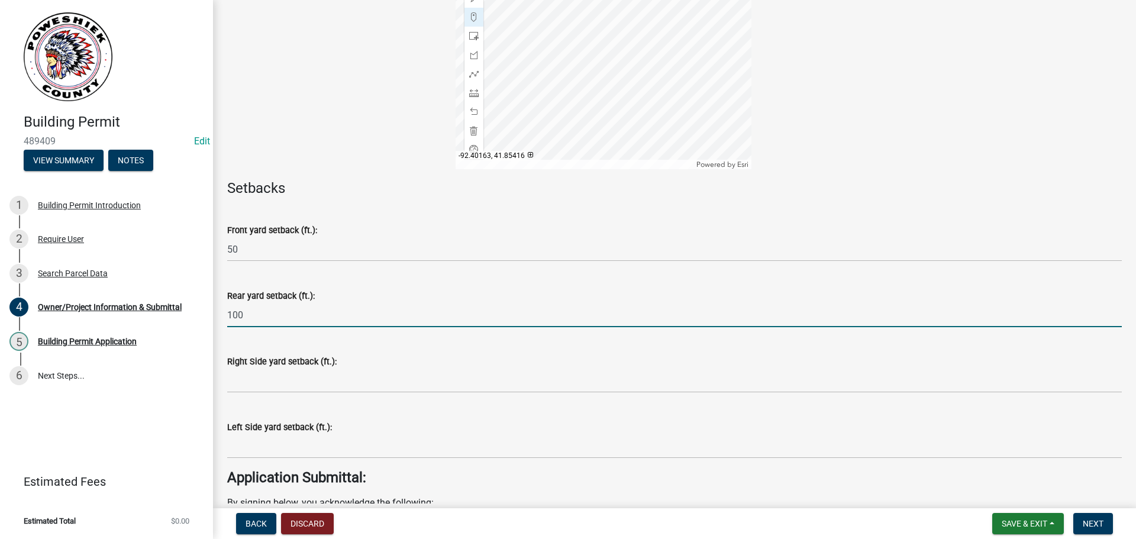
scroll to position [4128, 0]
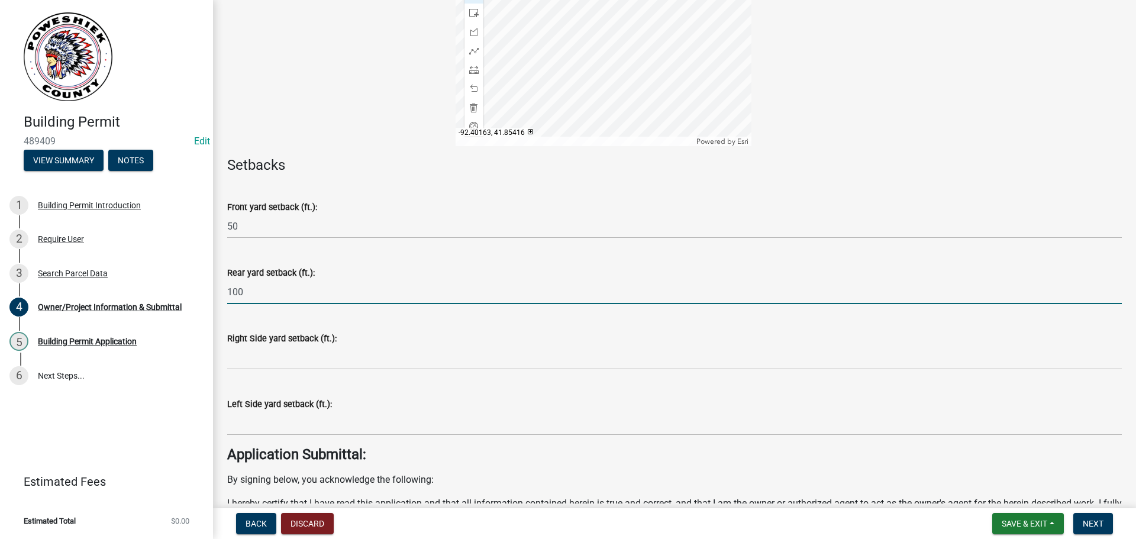
type input "100"
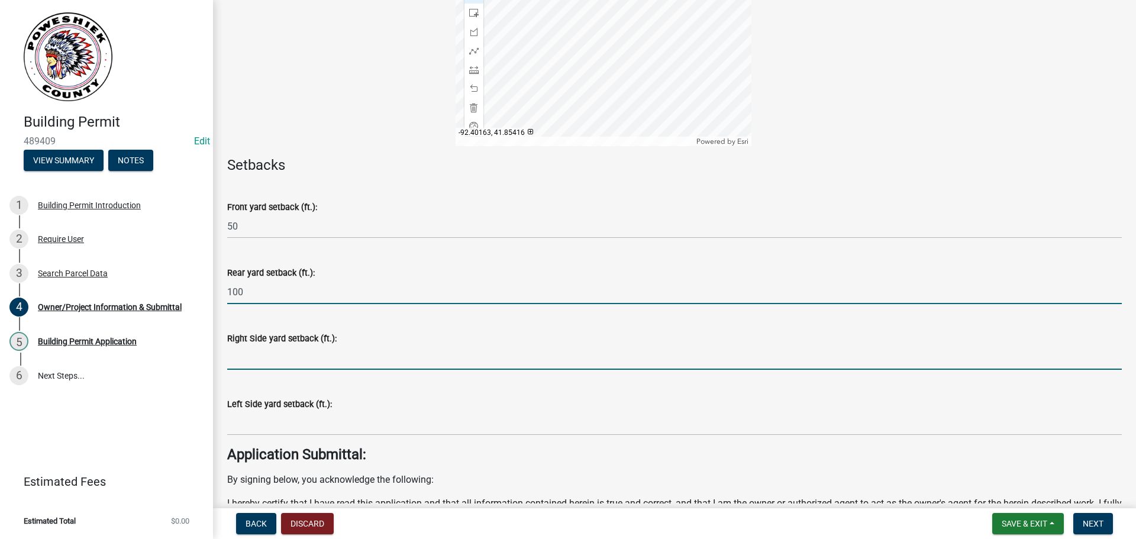
click at [249, 362] on input "text" at bounding box center [674, 358] width 895 height 24
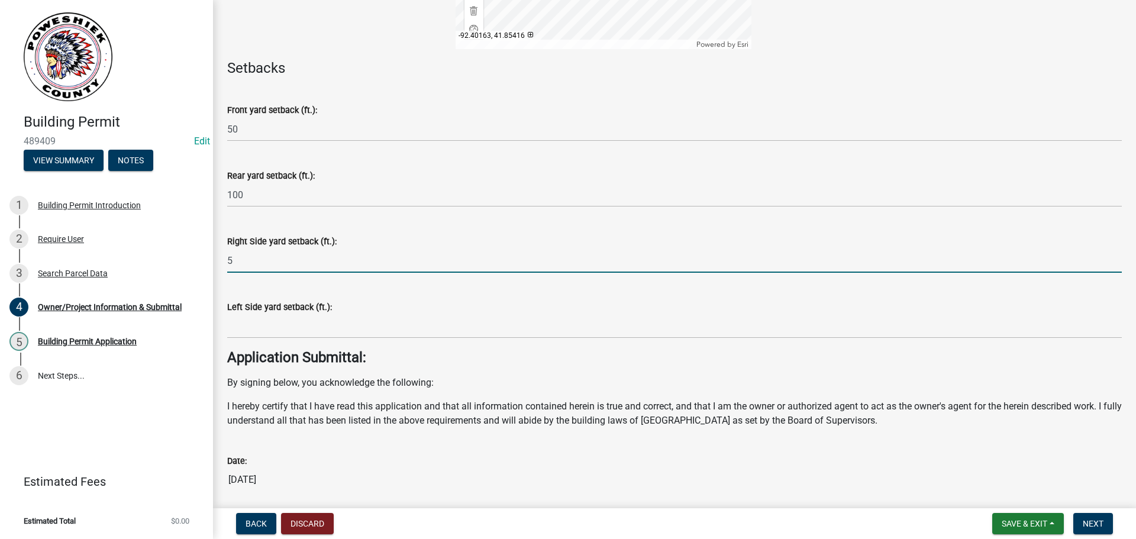
scroll to position [4247, 0]
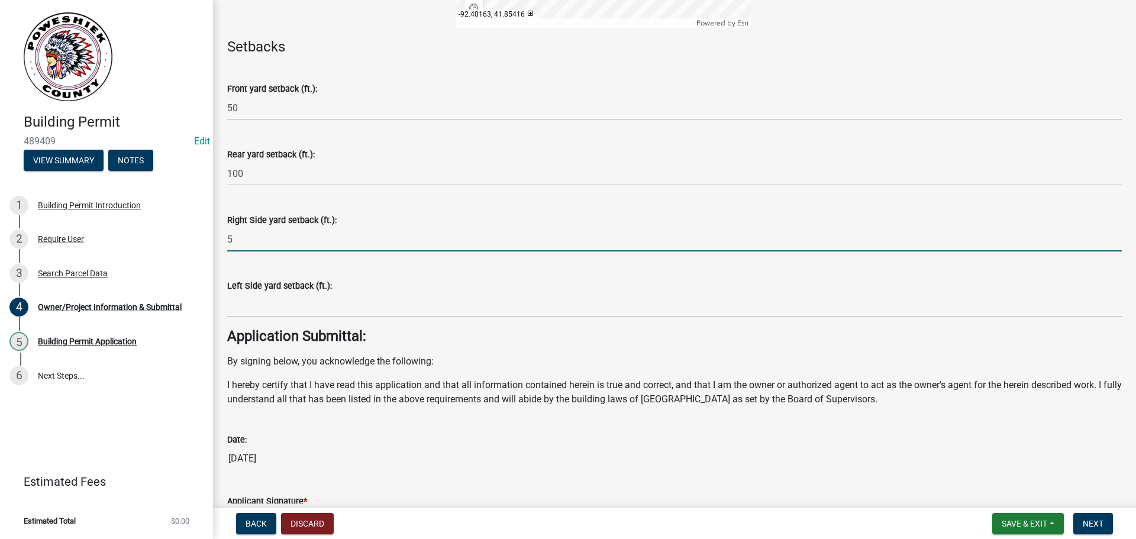
type input "5"
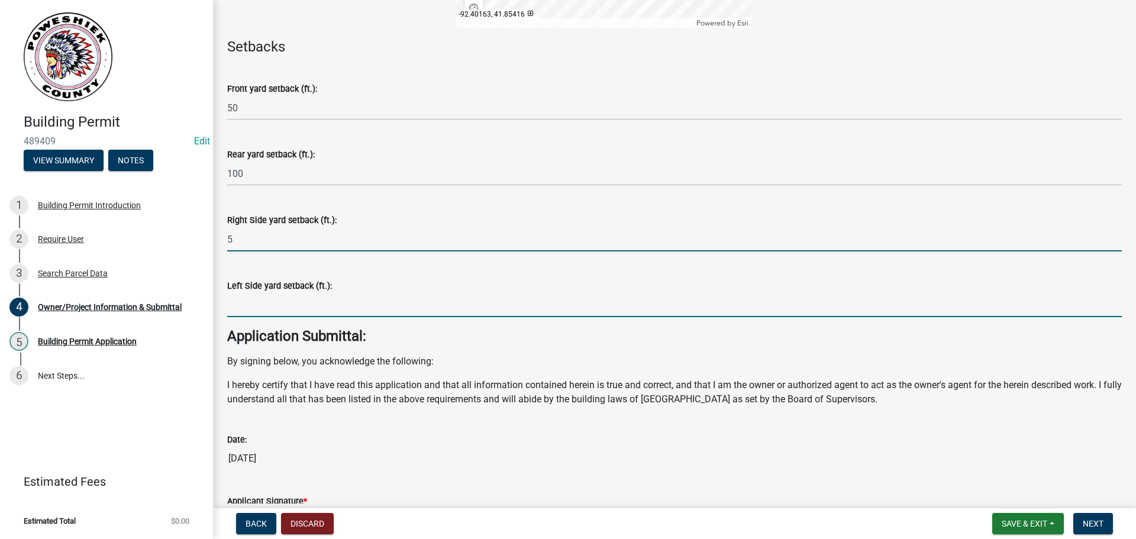
click at [255, 309] on input "text" at bounding box center [674, 305] width 895 height 24
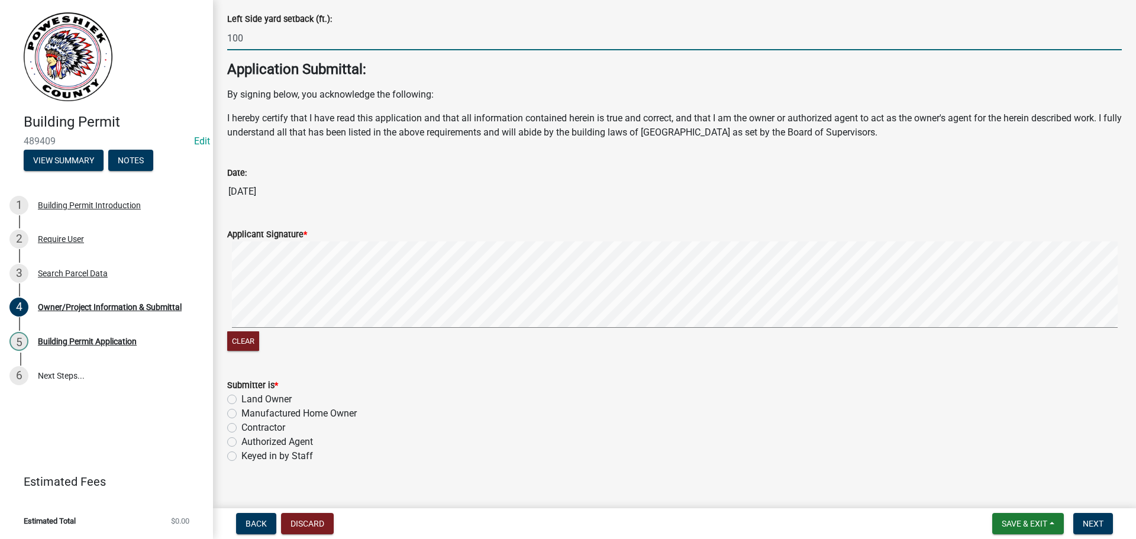
scroll to position [4530, 0]
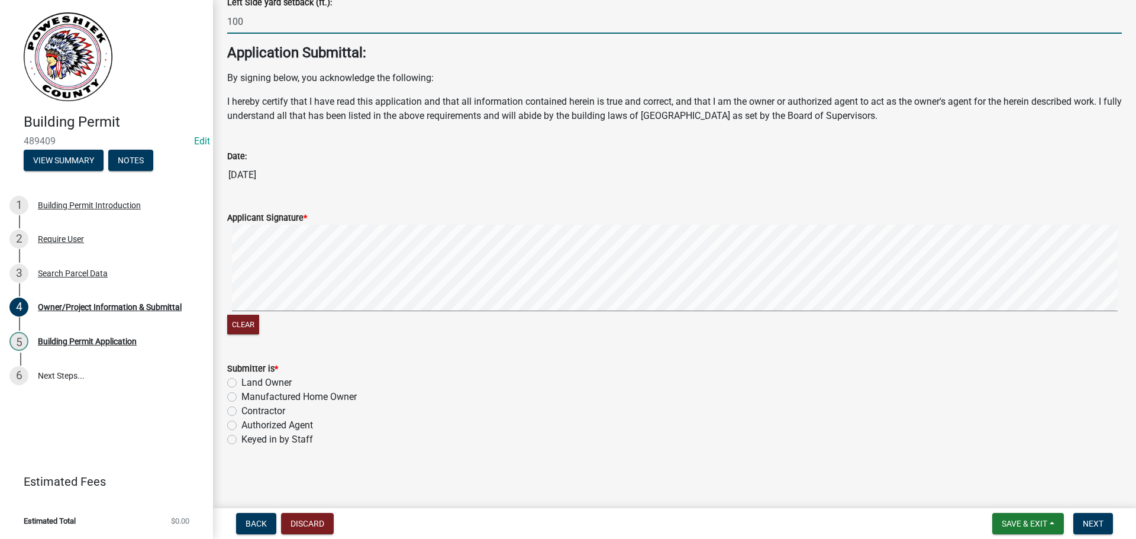
type input "100"
click at [241, 437] on label "Keyed in by Staff" at bounding box center [277, 440] width 72 height 14
click at [241, 437] on input "Keyed in by Staff" at bounding box center [245, 437] width 8 height 8
radio input "true"
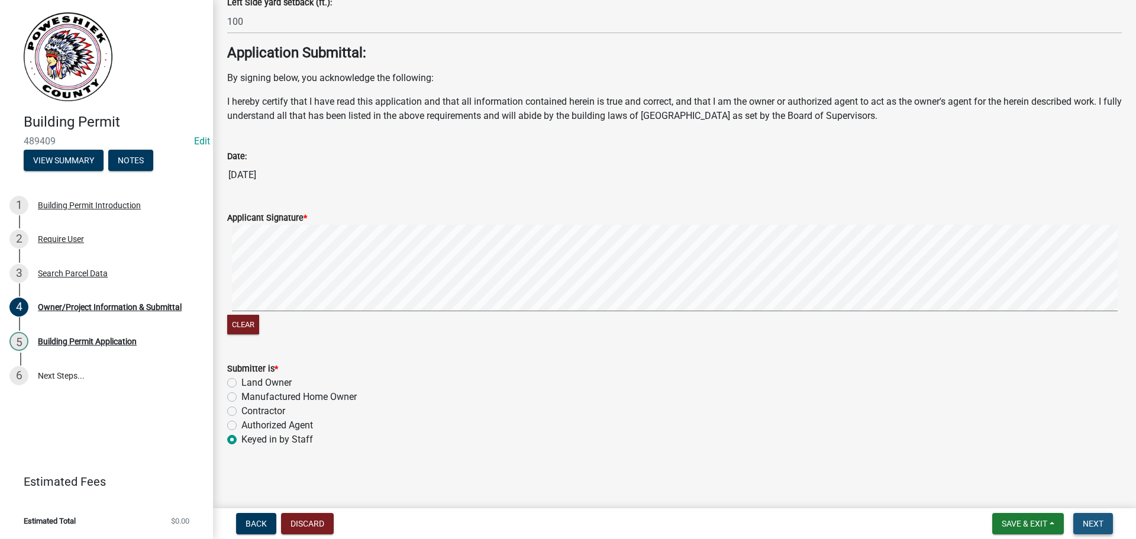
click at [1081, 522] on button "Next" at bounding box center [1094, 523] width 40 height 21
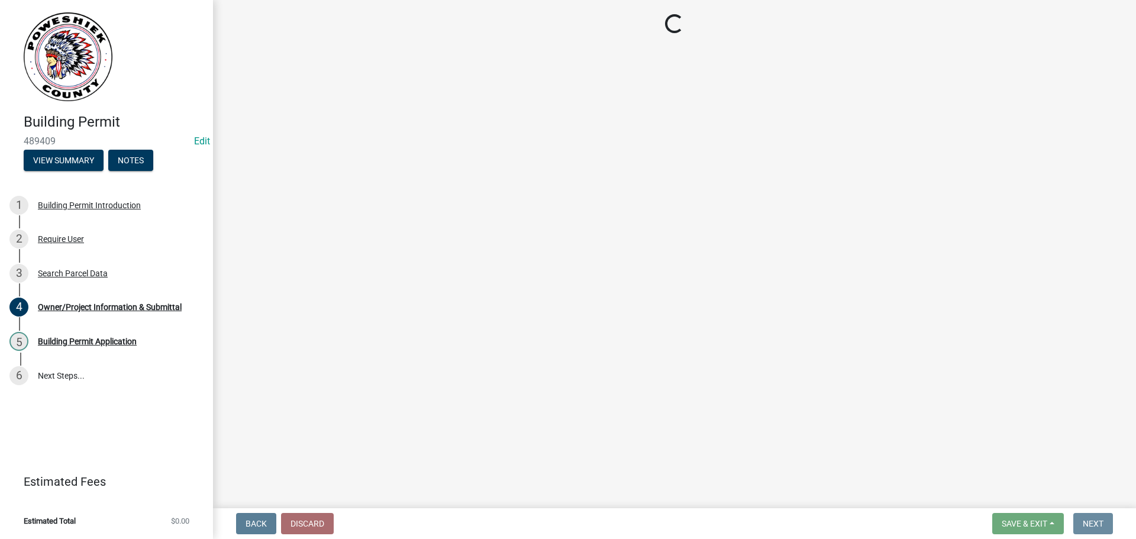
scroll to position [0, 0]
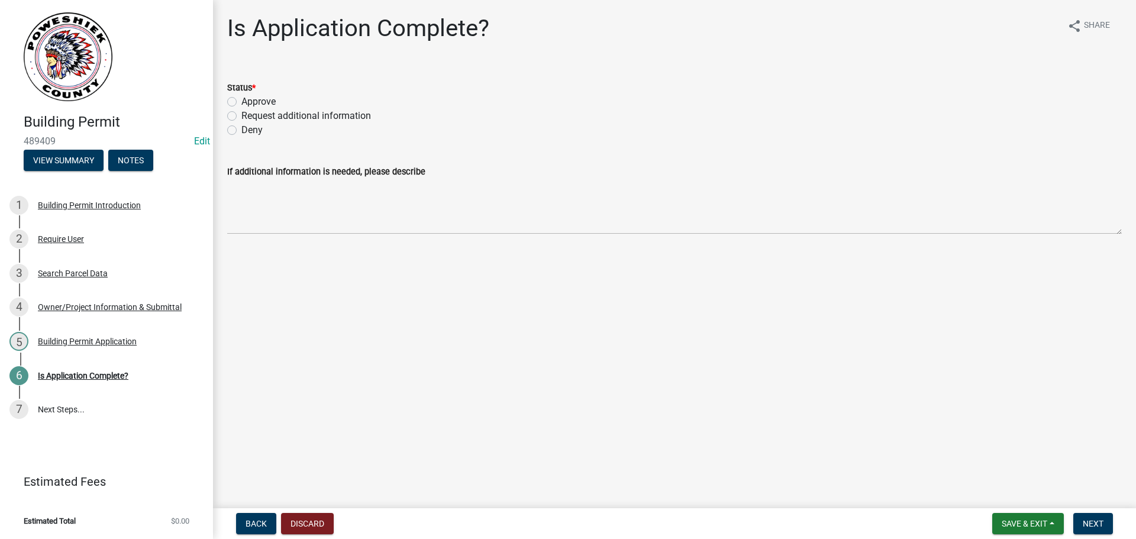
click at [241, 100] on label "Approve" at bounding box center [258, 102] width 34 height 14
click at [241, 100] on input "Approve" at bounding box center [245, 99] width 8 height 8
radio input "true"
click at [1084, 526] on span "Next" at bounding box center [1093, 523] width 21 height 9
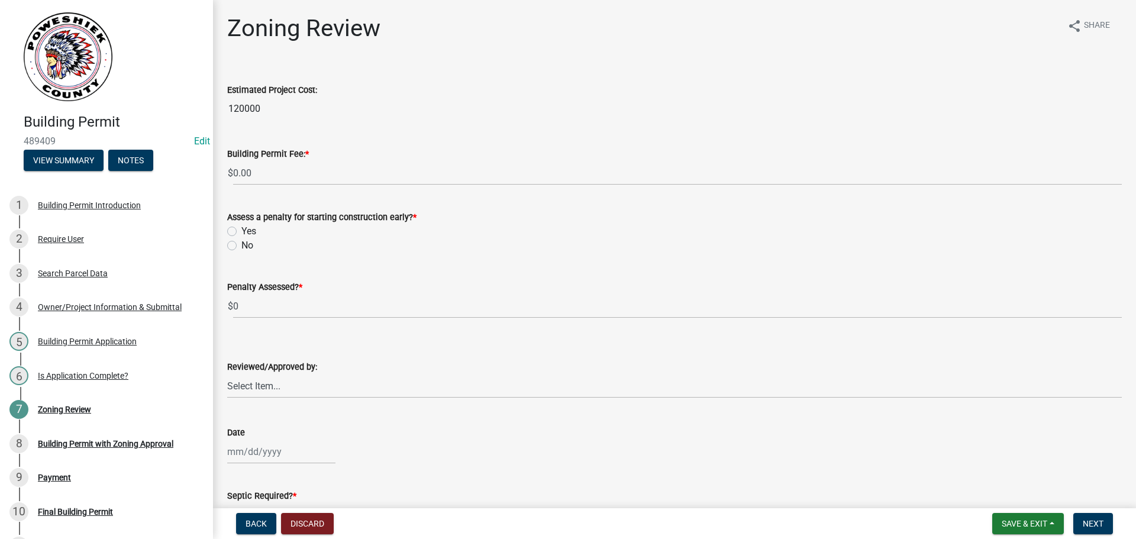
click at [241, 243] on label "No" at bounding box center [247, 245] width 12 height 14
click at [241, 243] on input "No" at bounding box center [245, 242] width 8 height 8
radio input "true"
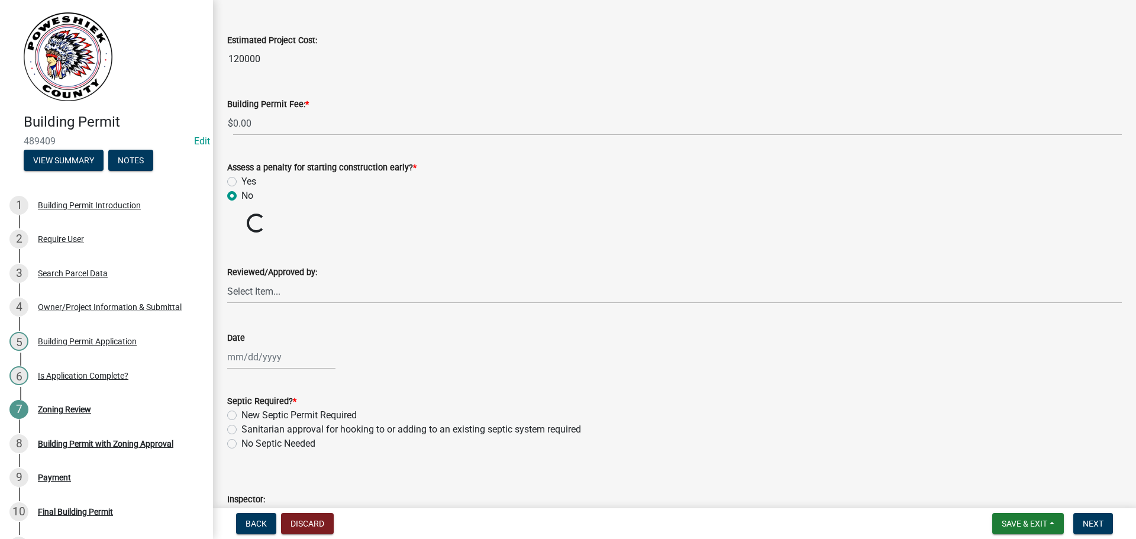
scroll to position [118, 0]
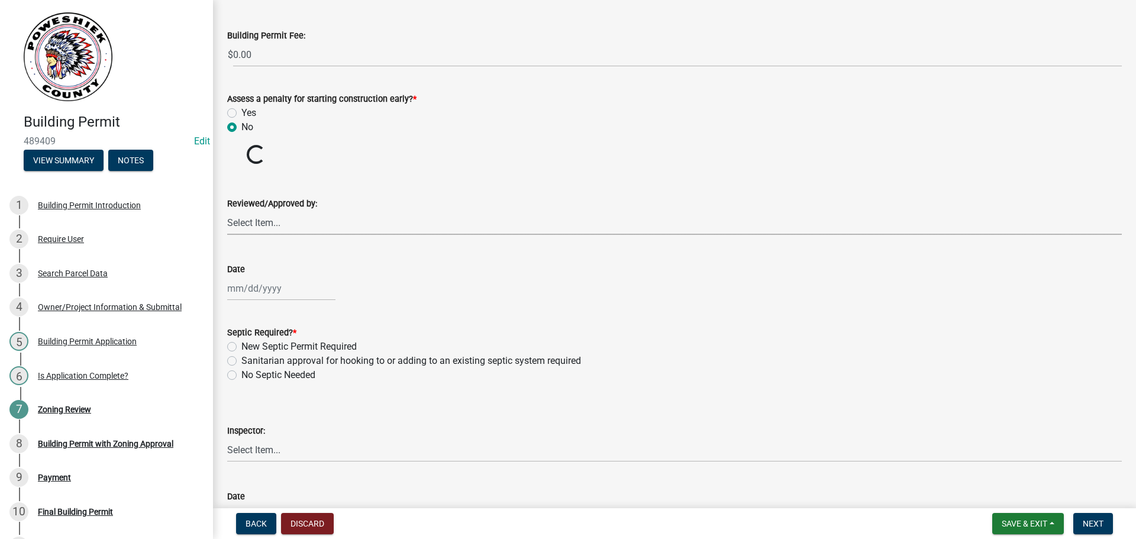
click at [266, 225] on select "Select Item... [PERSON_NAME]" at bounding box center [674, 223] width 895 height 24
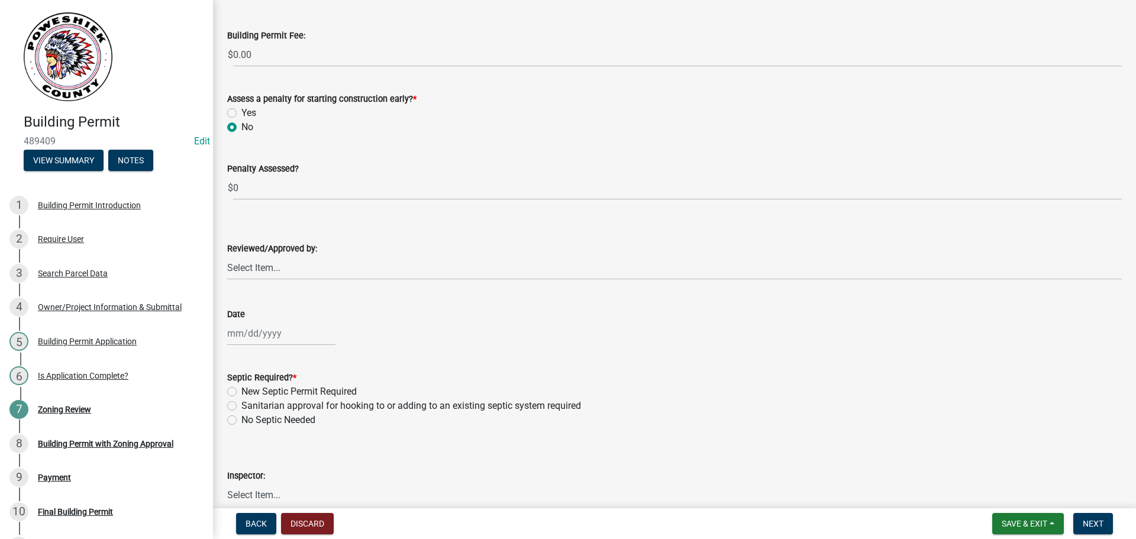
click at [266, 254] on div "Reviewed/Approved by:" at bounding box center [674, 248] width 895 height 14
click at [262, 266] on select "Select Item... [PERSON_NAME]" at bounding box center [674, 268] width 895 height 24
click at [227, 256] on select "Select Item... [PERSON_NAME]" at bounding box center [674, 268] width 895 height 24
select select "cd1e2781-96fe-455b-9ef7-e2bfe4f5dace"
click at [257, 333] on div at bounding box center [281, 333] width 108 height 24
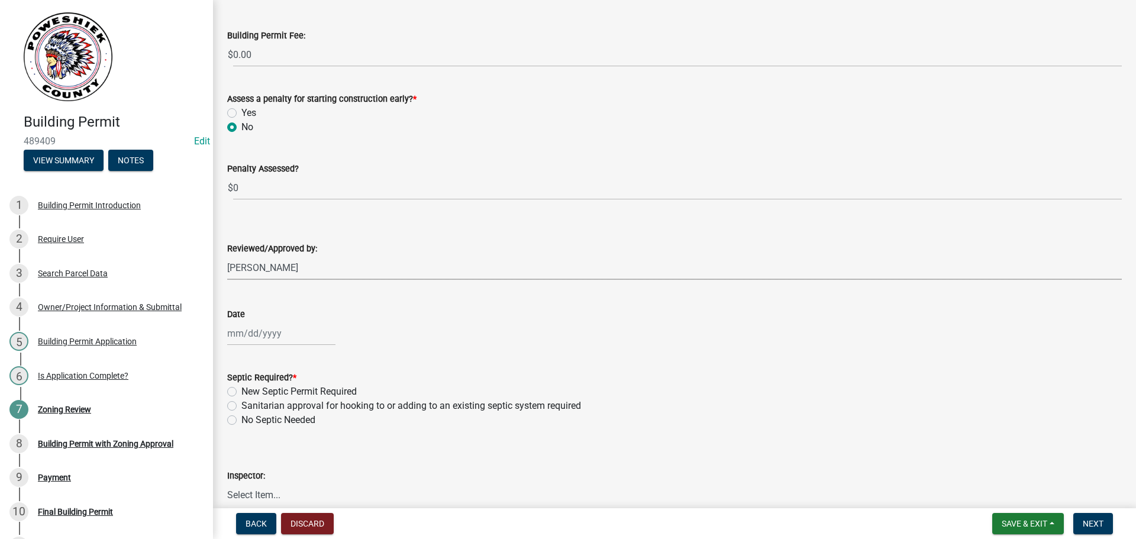
select select "10"
select select "2025"
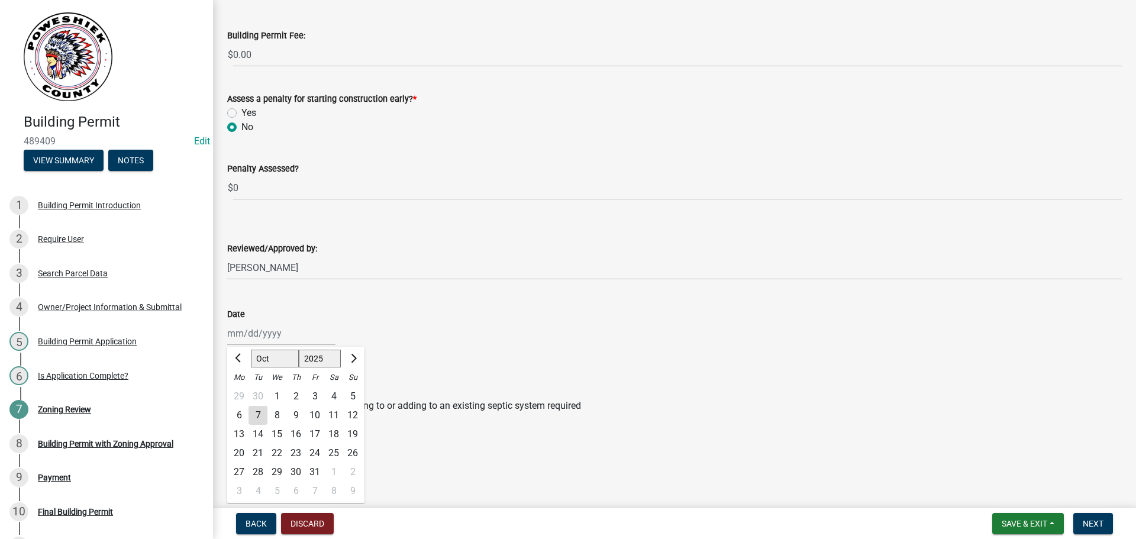
click at [261, 415] on div "7" at bounding box center [258, 415] width 19 height 19
type input "[DATE]"
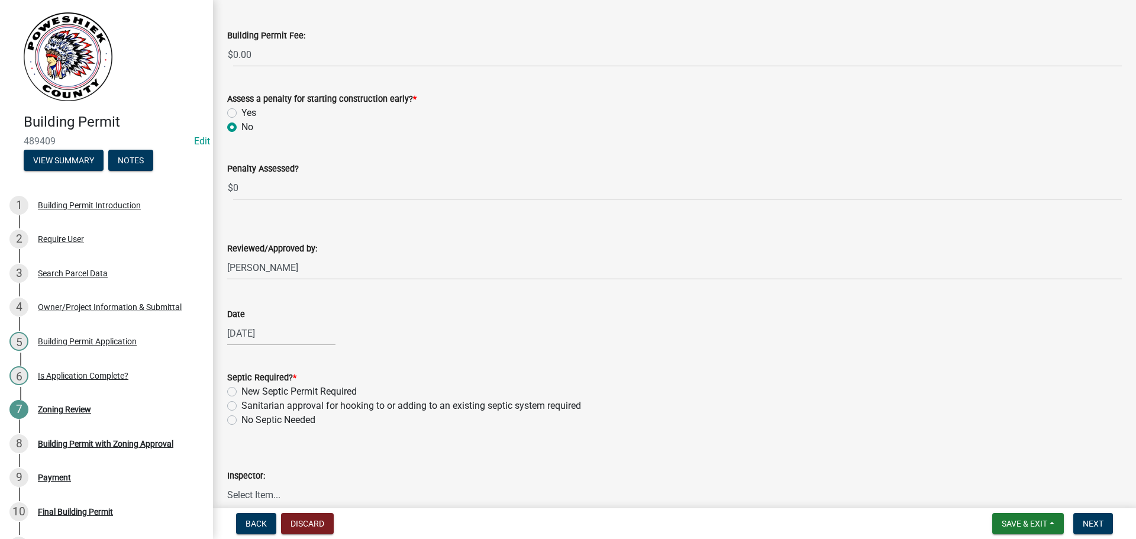
click at [241, 420] on label "No Septic Needed" at bounding box center [278, 420] width 74 height 14
click at [241, 420] on input "No Septic Needed" at bounding box center [245, 417] width 8 height 8
radio input "true"
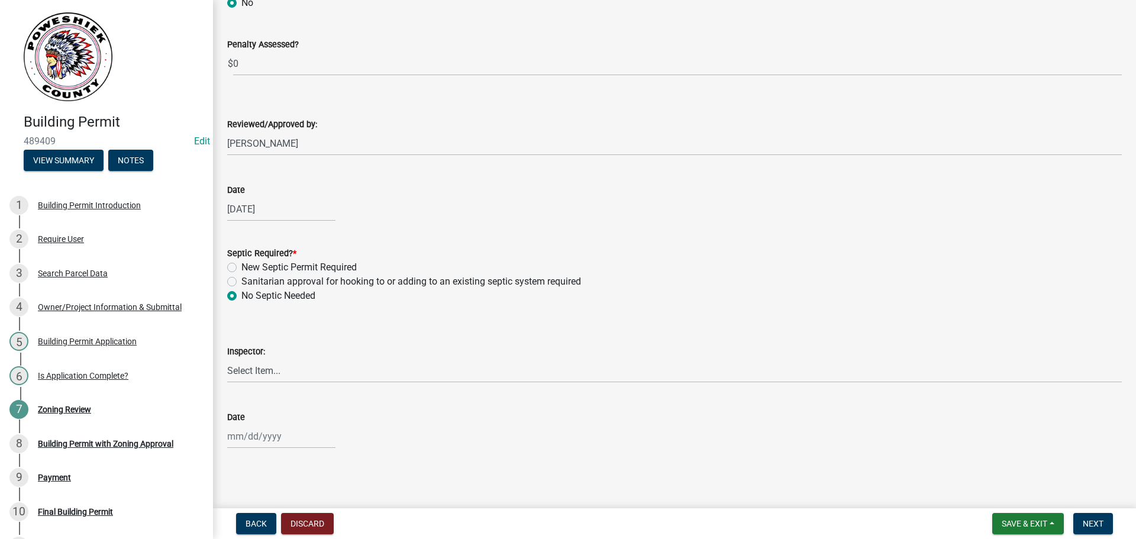
scroll to position [244, 0]
click at [272, 369] on select "Select Item... [PERSON_NAME]" at bounding box center [674, 369] width 895 height 24
click at [227, 357] on select "Select Item... [PERSON_NAME]" at bounding box center [674, 369] width 895 height 24
select select "cd1e2781-96fe-455b-9ef7-e2bfe4f5dace"
click at [246, 434] on div at bounding box center [281, 435] width 108 height 24
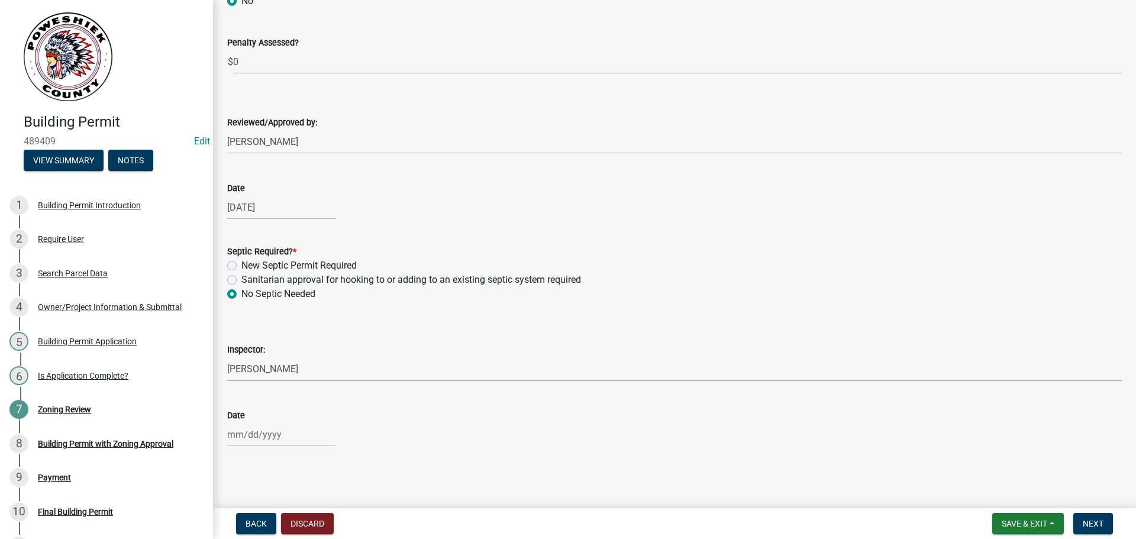
select select "10"
select select "2025"
click at [261, 333] on div "7" at bounding box center [258, 333] width 19 height 19
type input "[DATE]"
click at [1097, 517] on button "Next" at bounding box center [1094, 523] width 40 height 21
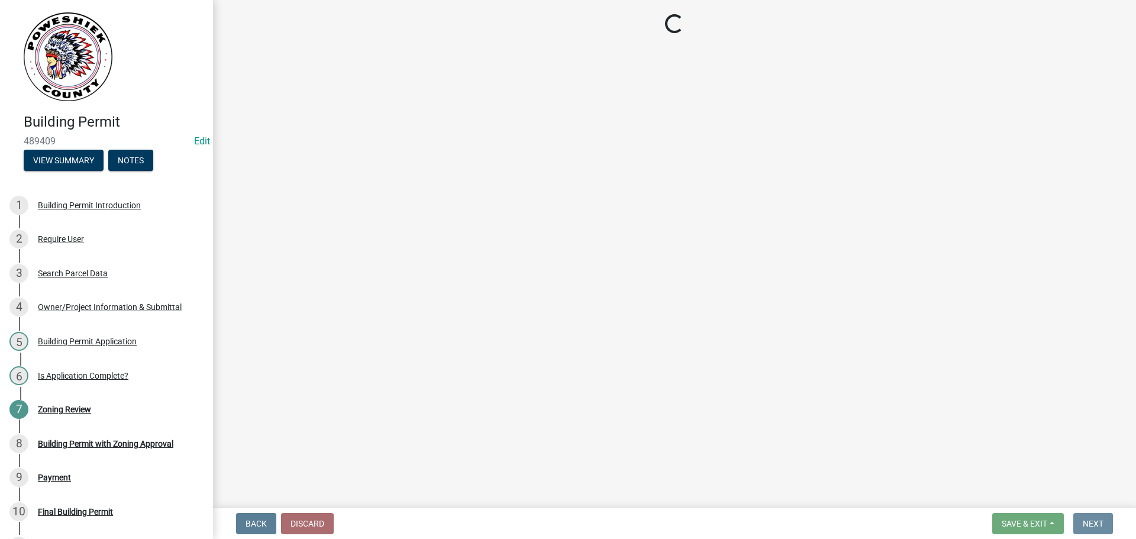
scroll to position [0, 0]
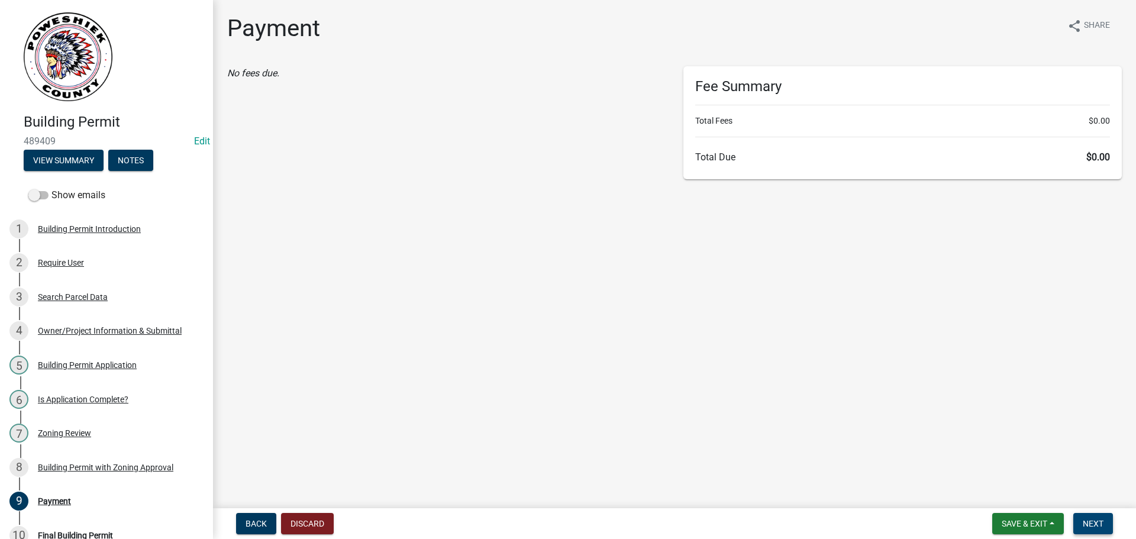
click at [1097, 526] on span "Next" at bounding box center [1093, 523] width 21 height 9
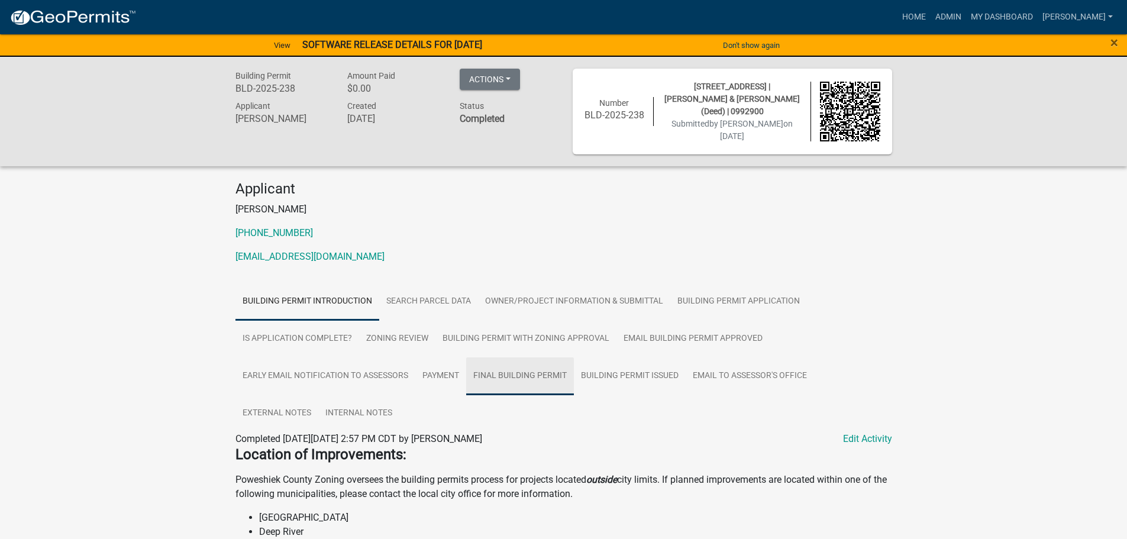
click at [534, 369] on link "Final Building Permit" at bounding box center [520, 376] width 108 height 38
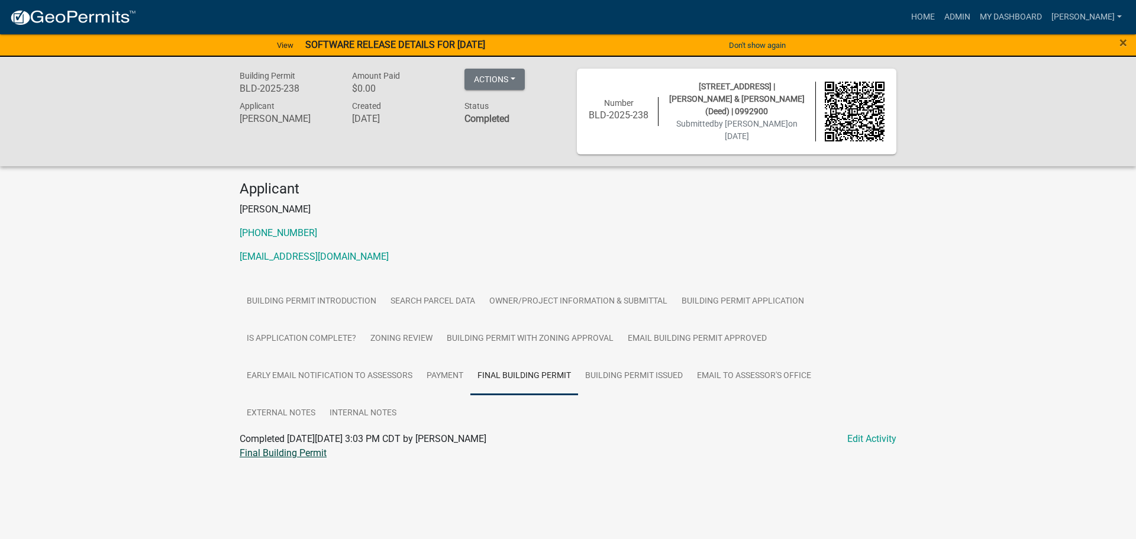
click at [298, 452] on link "Final Building Permit" at bounding box center [283, 452] width 87 height 11
